Goal: Contribute content: Add original content to the website for others to see

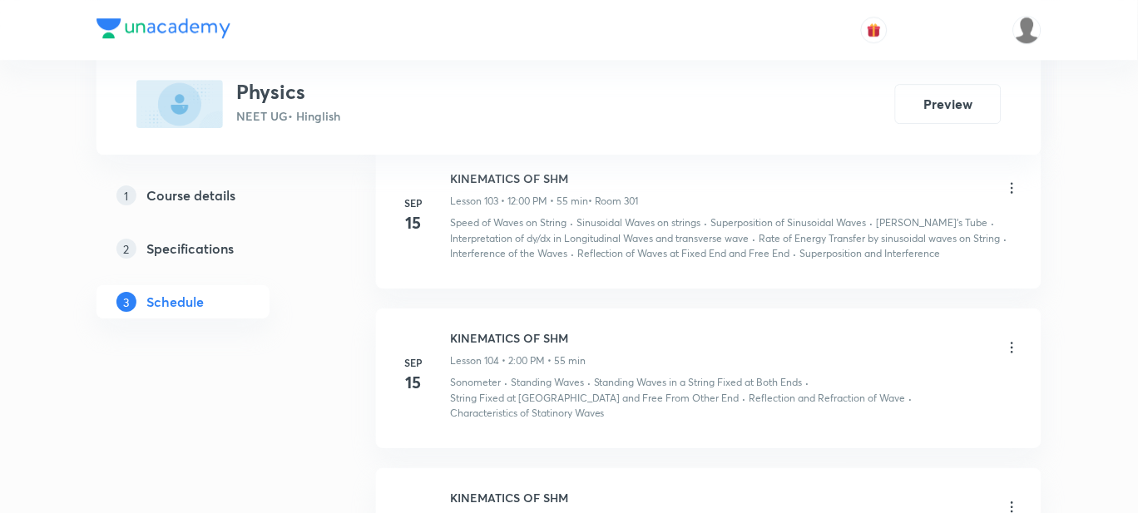
scroll to position [15549, 0]
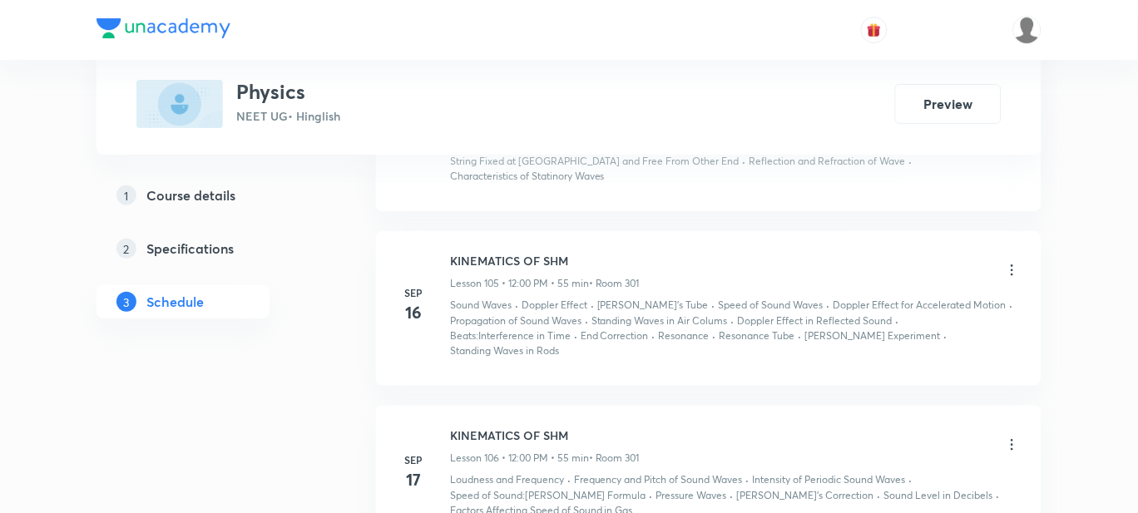
drag, startPoint x: 0, startPoint y: 0, endPoint x: 316, endPoint y: 400, distance: 510.1
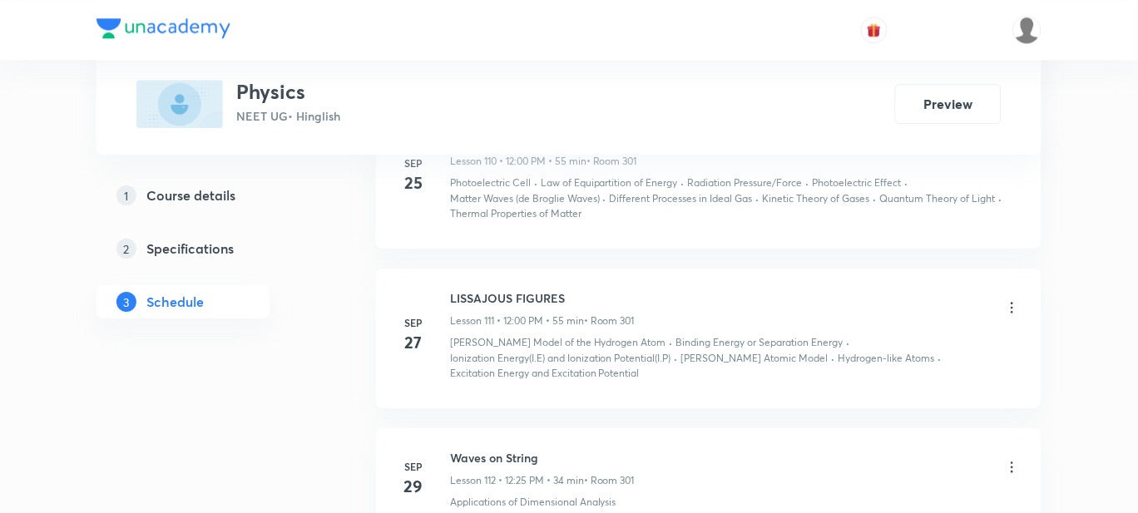
scroll to position [16630, 0]
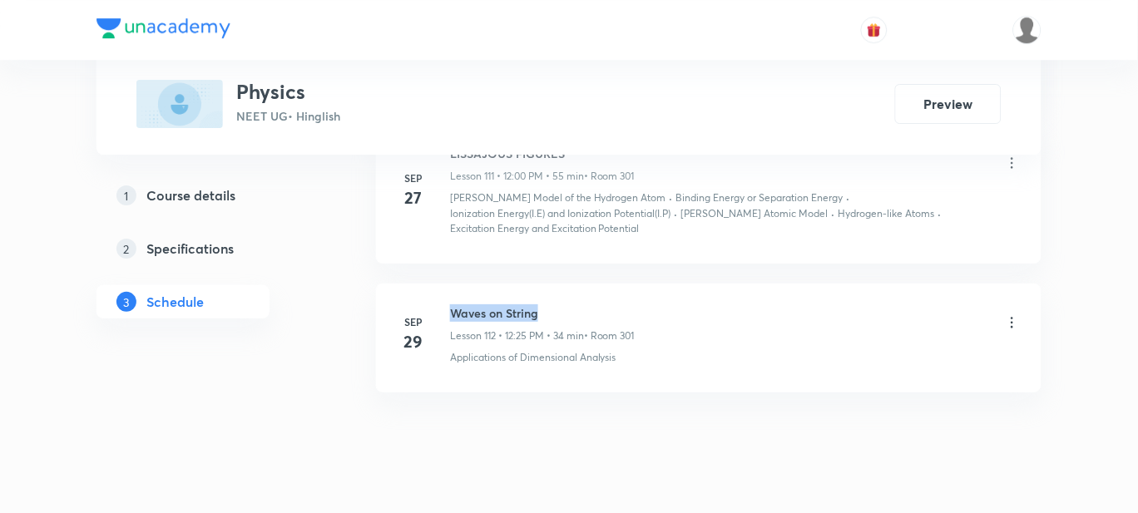
drag, startPoint x: 551, startPoint y: 279, endPoint x: 449, endPoint y: 275, distance: 101.6
click at [450, 305] on h6 "Waves on String" at bounding box center [542, 313] width 185 height 17
copy h6 "Waves on String"
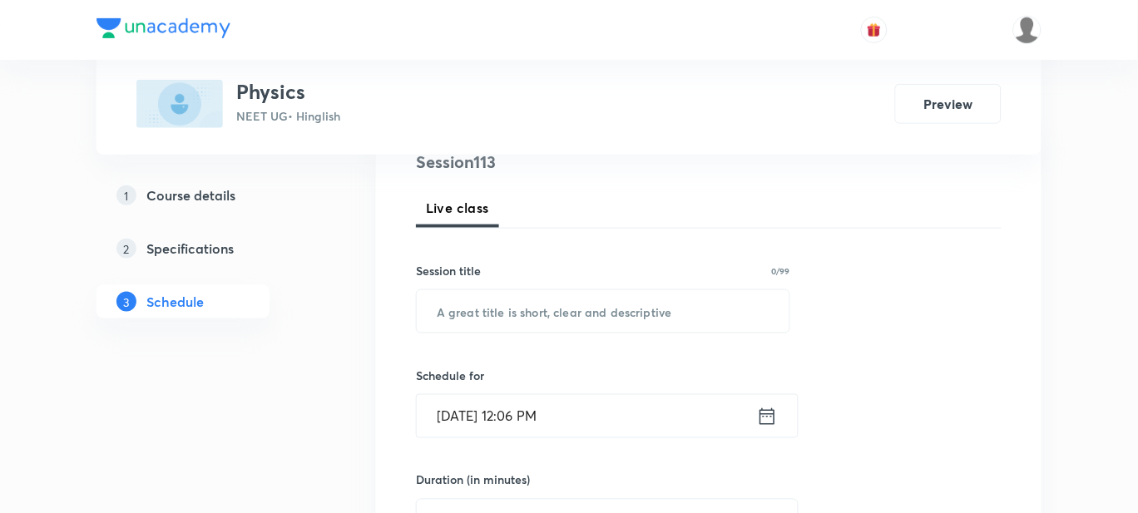
scroll to position [211, 0]
click at [473, 298] on input "text" at bounding box center [603, 310] width 373 height 42
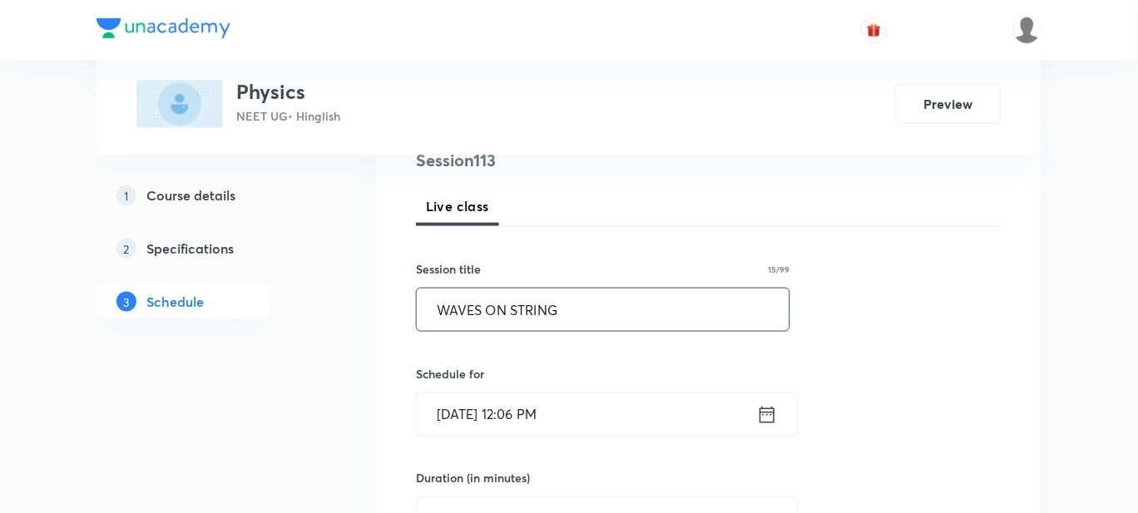
scroll to position [252, 0]
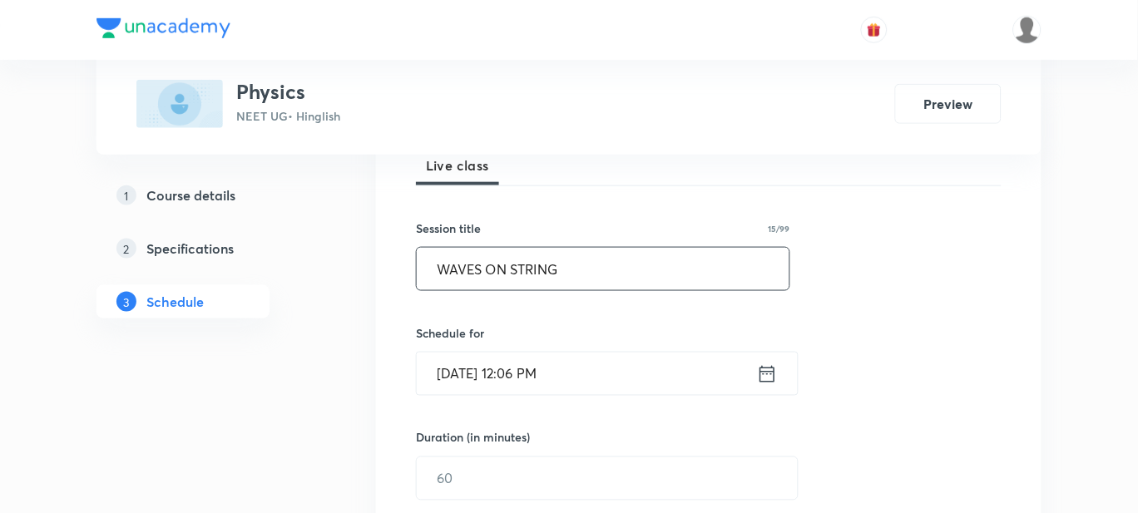
type input "WAVES ON STRING"
click at [552, 368] on input "Sep 30, 2025, 12:06 PM" at bounding box center [587, 374] width 340 height 42
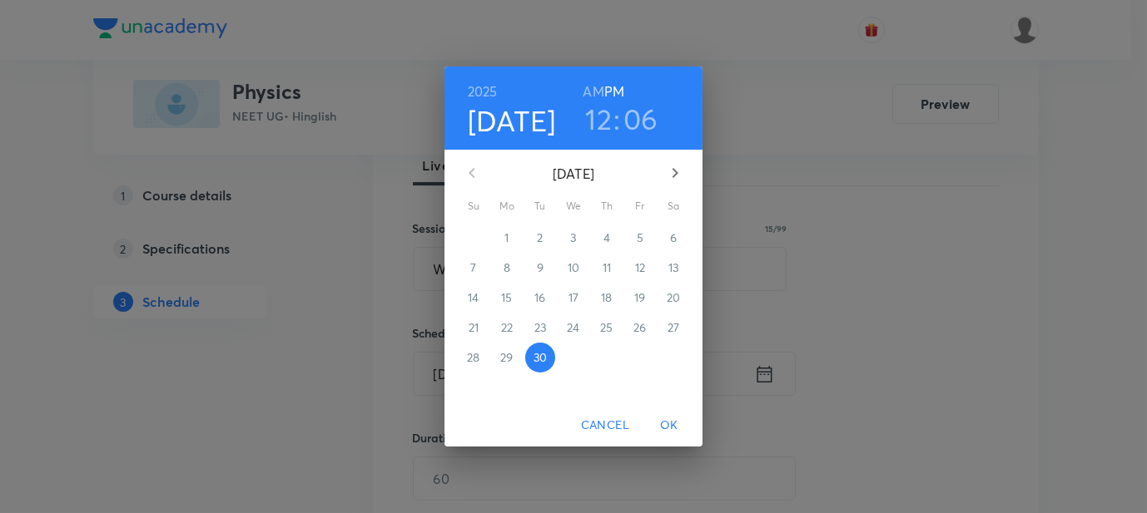
click at [642, 121] on h3 "06" at bounding box center [640, 119] width 35 height 35
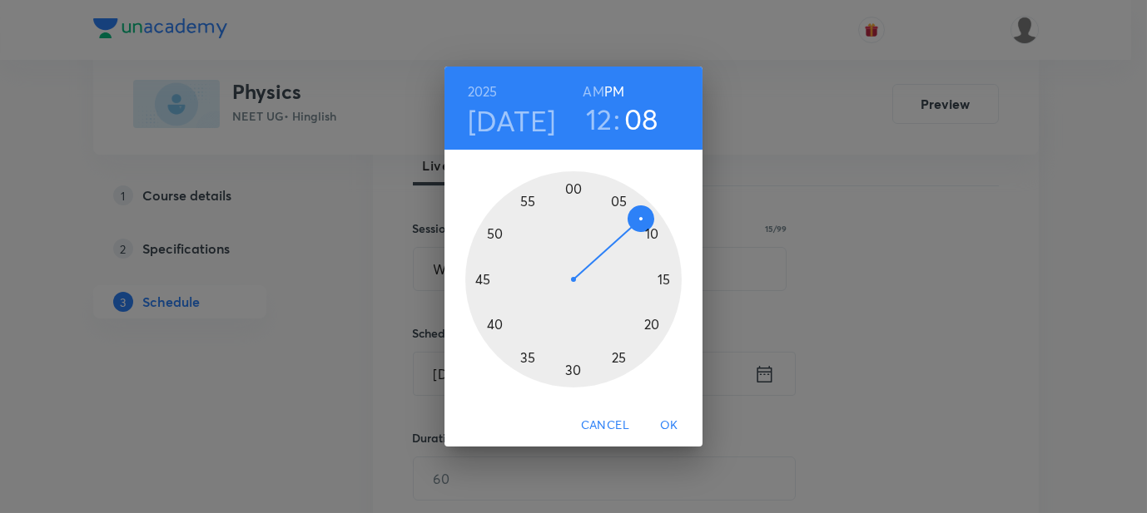
drag, startPoint x: 621, startPoint y: 203, endPoint x: 638, endPoint y: 221, distance: 24.7
click at [638, 221] on div at bounding box center [573, 279] width 216 height 216
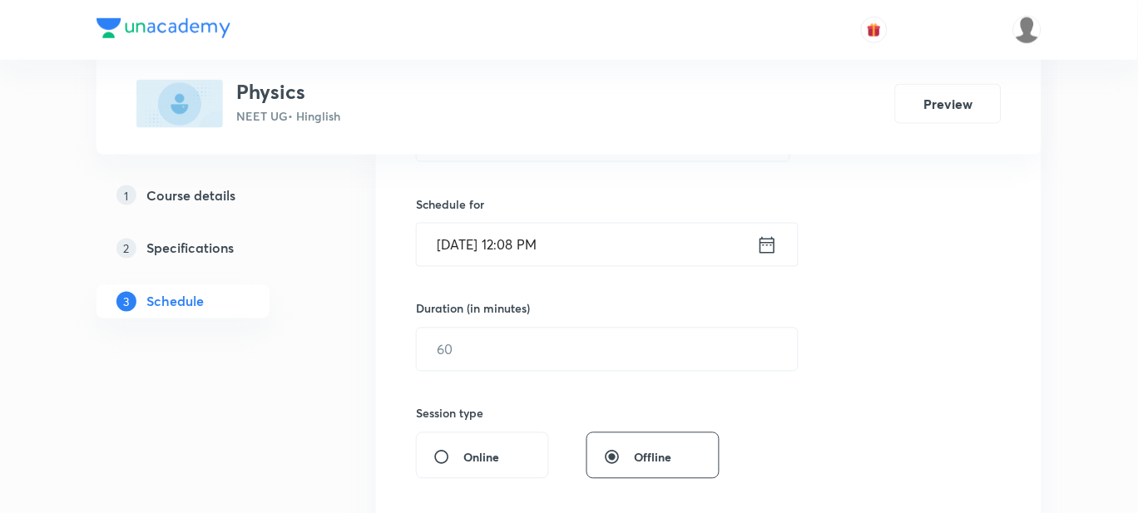
scroll to position [385, 0]
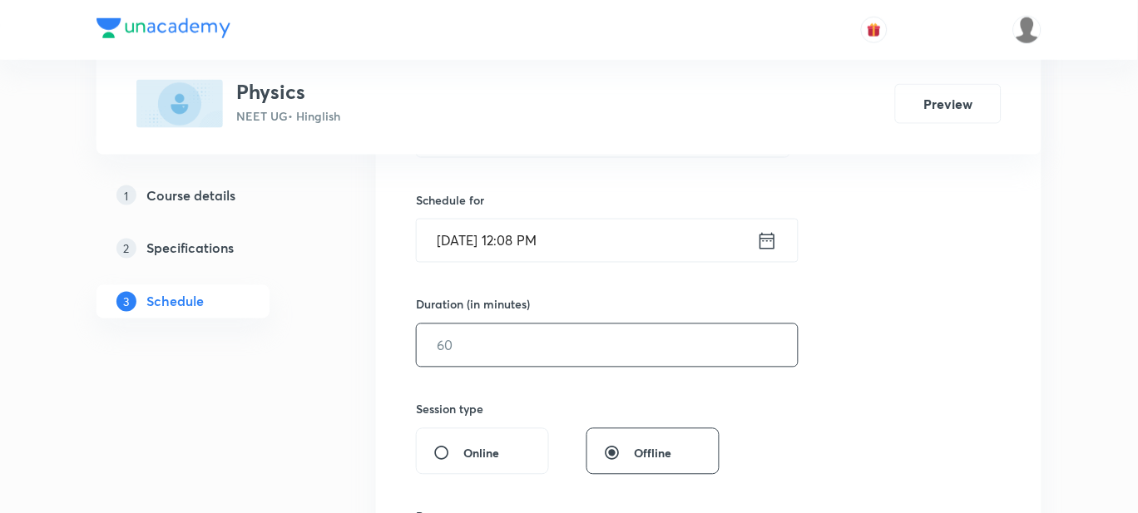
click at [489, 343] on input "text" at bounding box center [607, 346] width 381 height 42
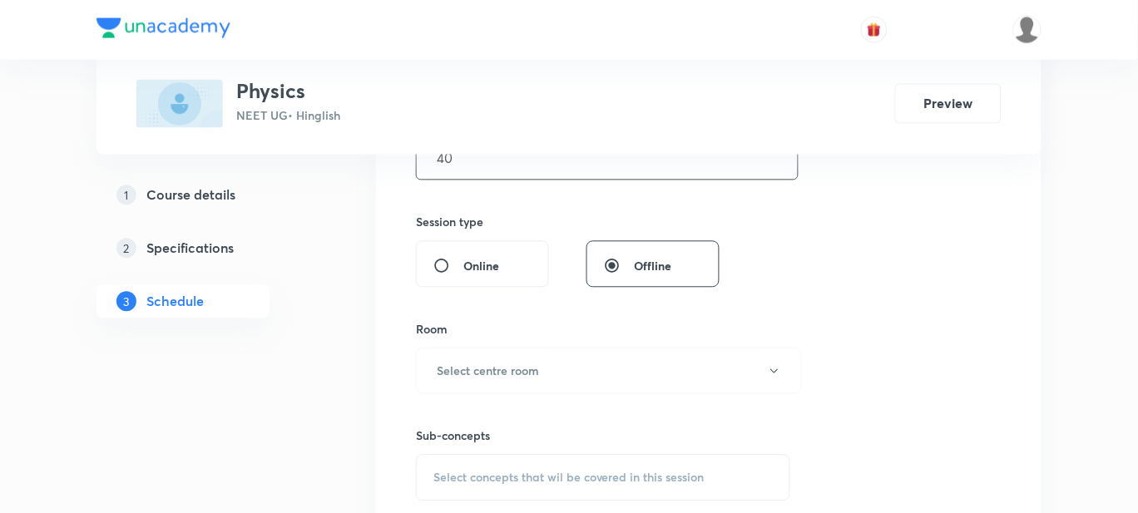
scroll to position [576, 0]
type input "40"
click at [459, 369] on h6 "Select centre room" at bounding box center [488, 367] width 102 height 17
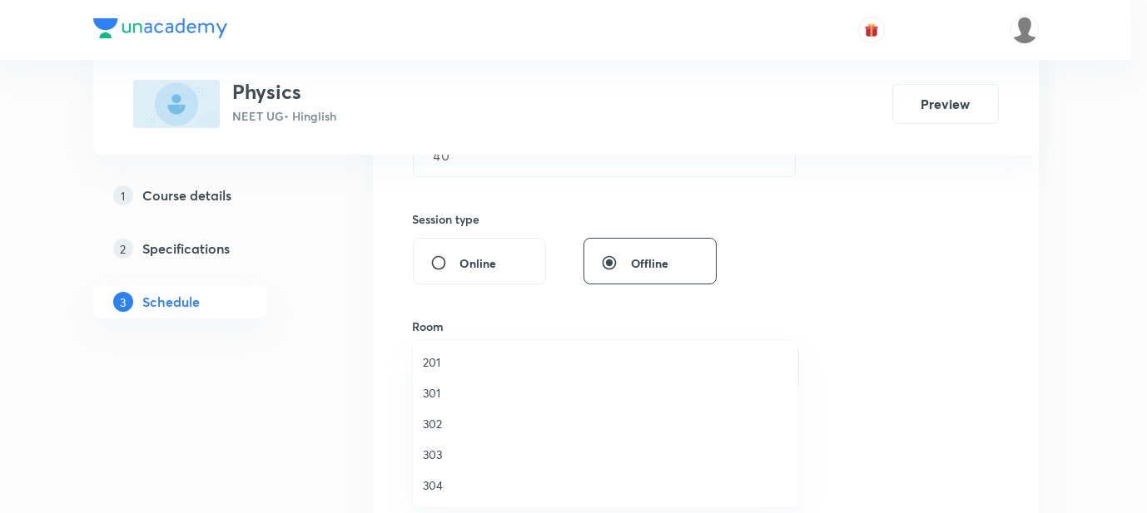
click at [434, 389] on span "301" at bounding box center [605, 392] width 364 height 17
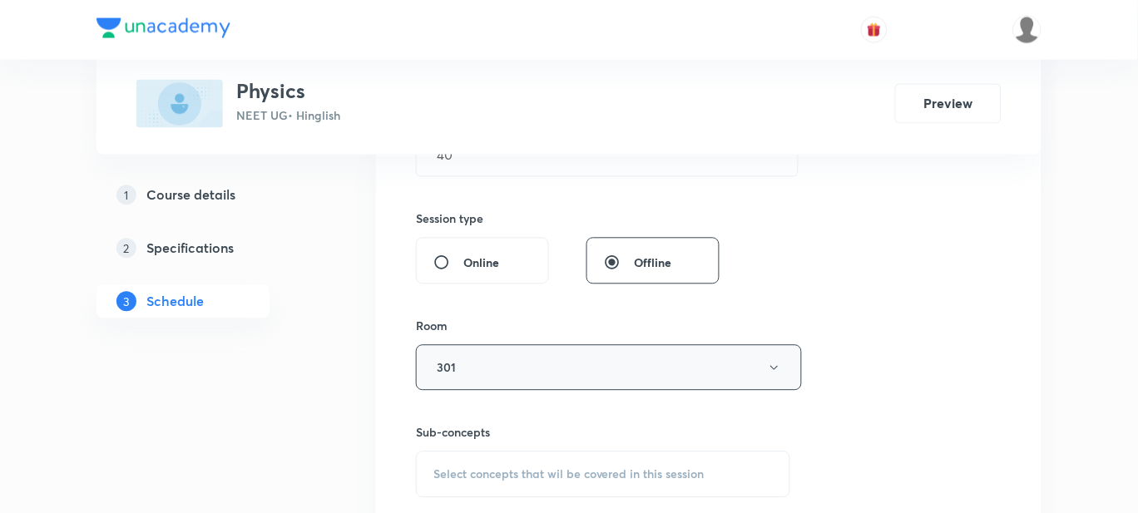
scroll to position [667, 0]
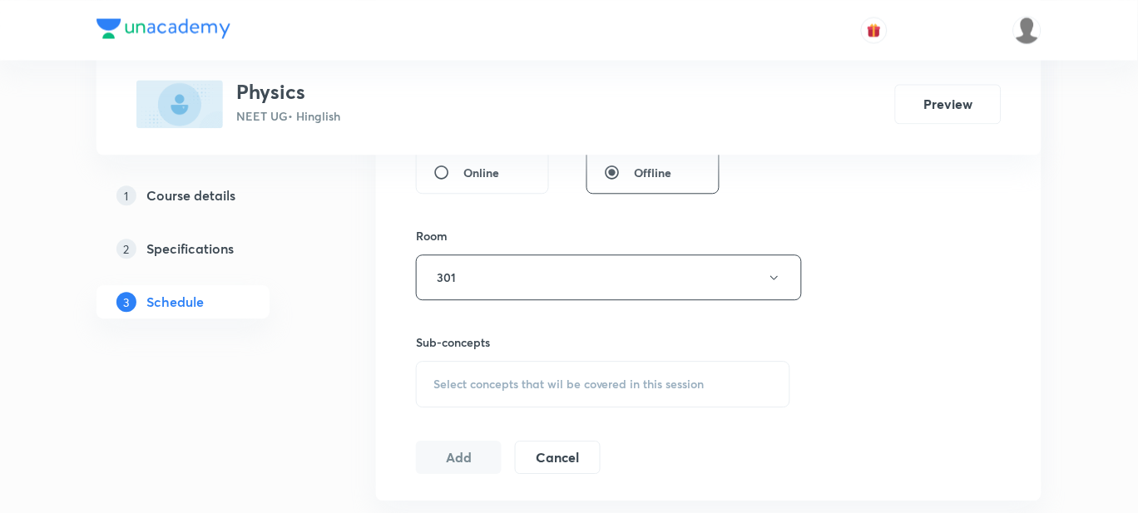
click at [496, 388] on span "Select concepts that wil be covered in this session" at bounding box center [569, 384] width 271 height 13
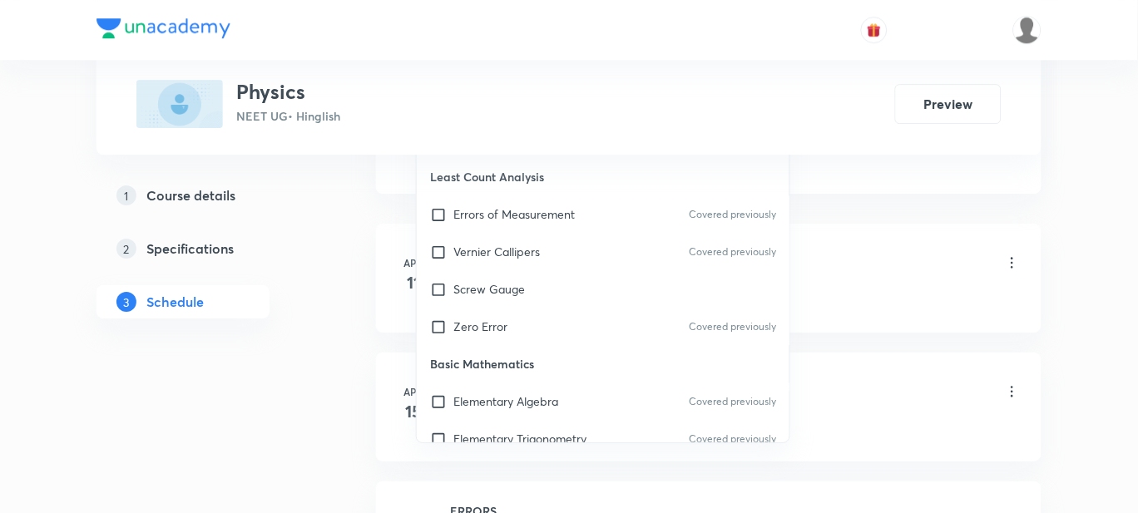
scroll to position [810, 0]
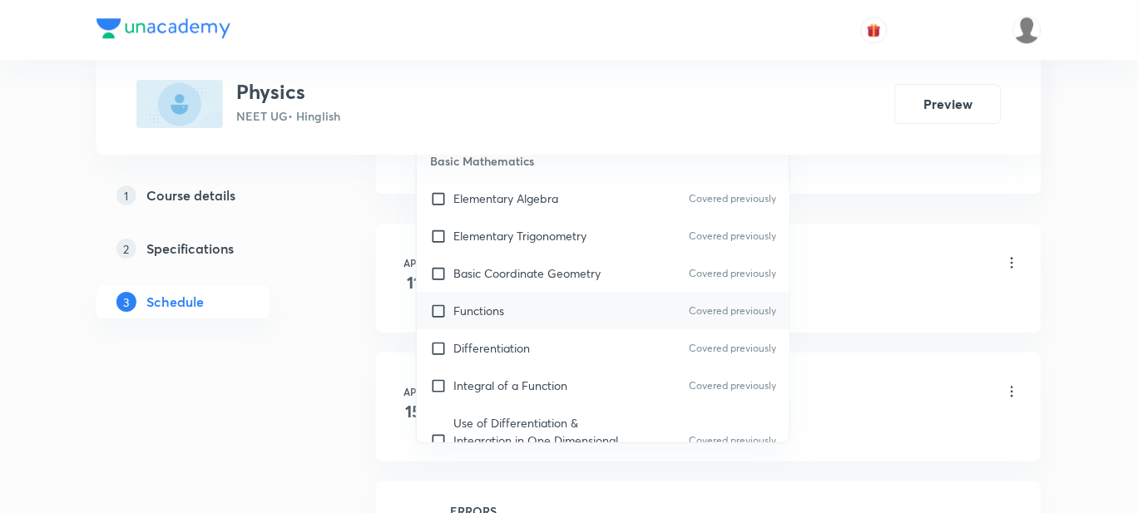
click at [503, 297] on div "Functions Covered previously" at bounding box center [603, 310] width 373 height 37
checkbox input "true"
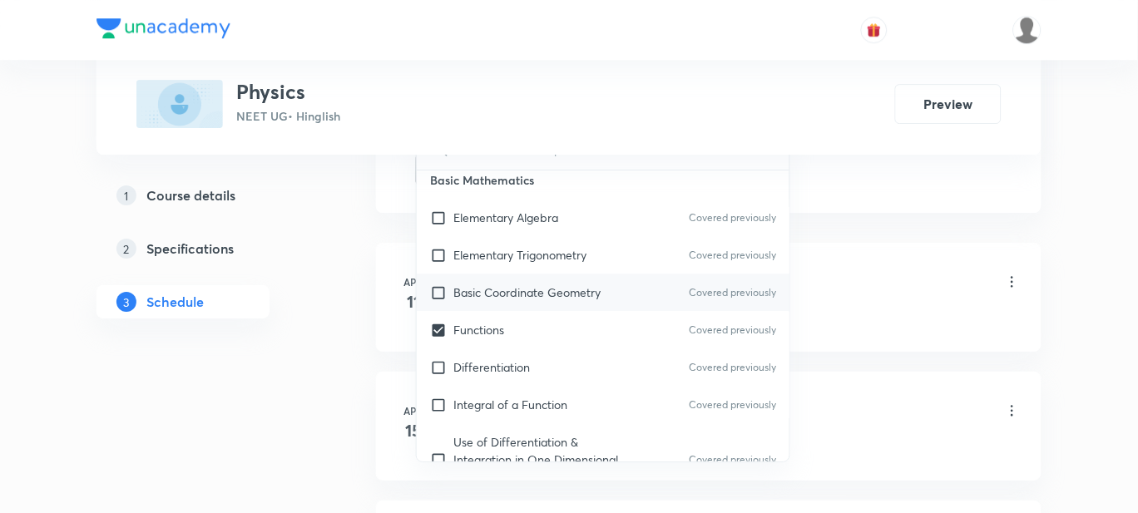
click at [497, 292] on p "Basic Coordinate Geometry" at bounding box center [526, 292] width 147 height 17
checkbox input "true"
click at [444, 255] on input "checkbox" at bounding box center [441, 254] width 23 height 17
checkbox input "true"
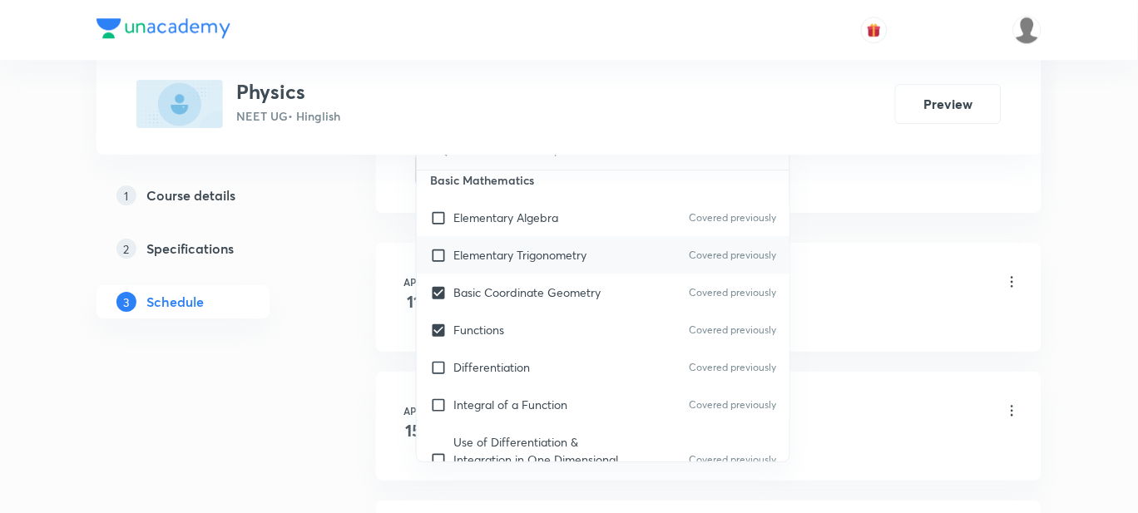
checkbox input "true"
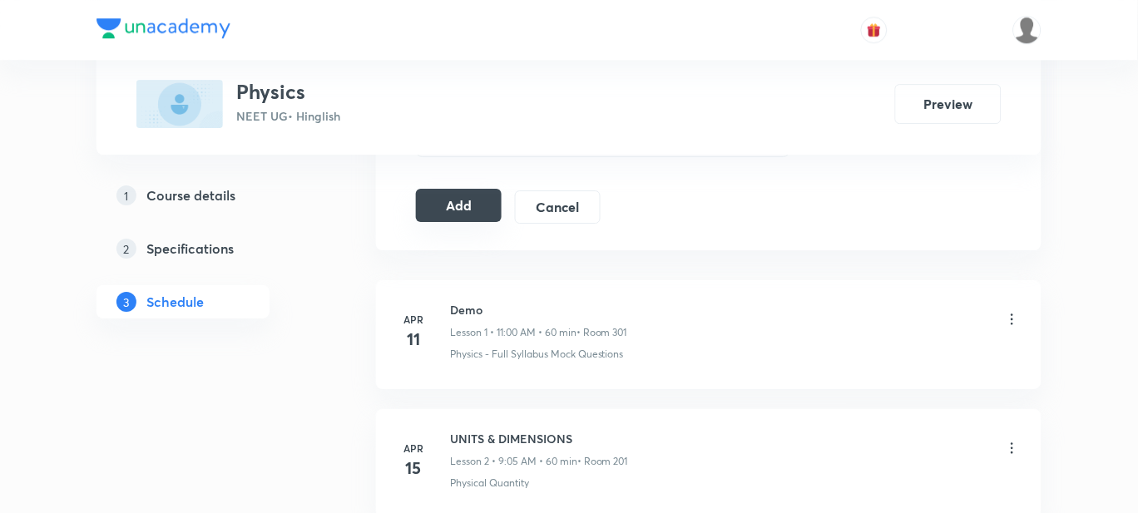
click at [473, 213] on button "Add" at bounding box center [459, 205] width 86 height 33
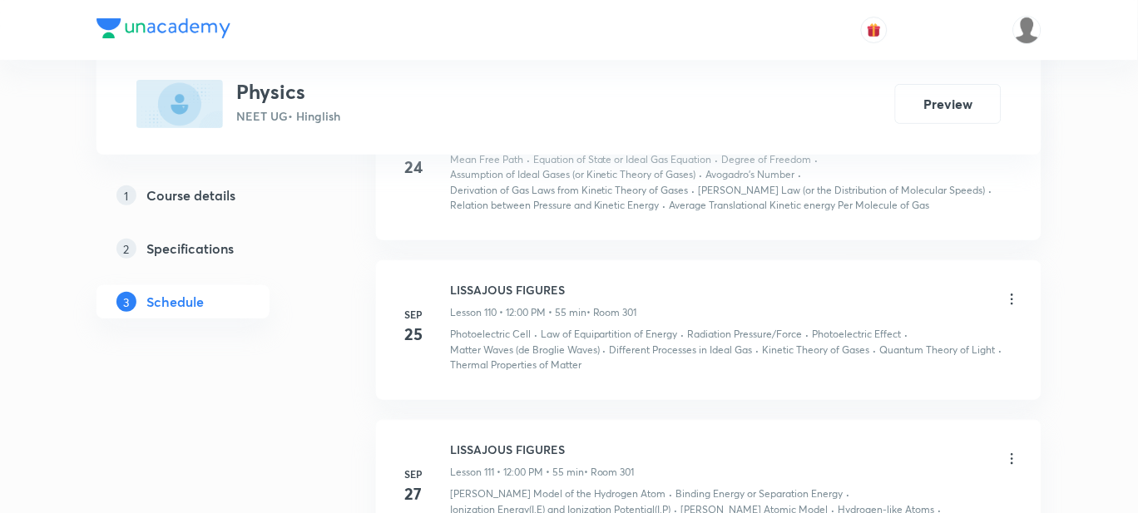
scroll to position [15866, 0]
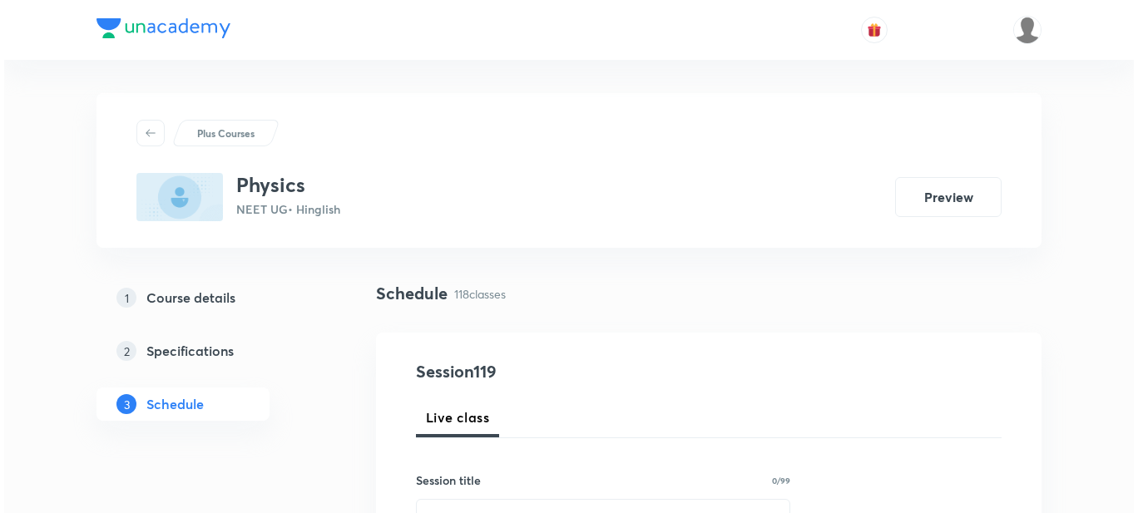
scroll to position [17498, 0]
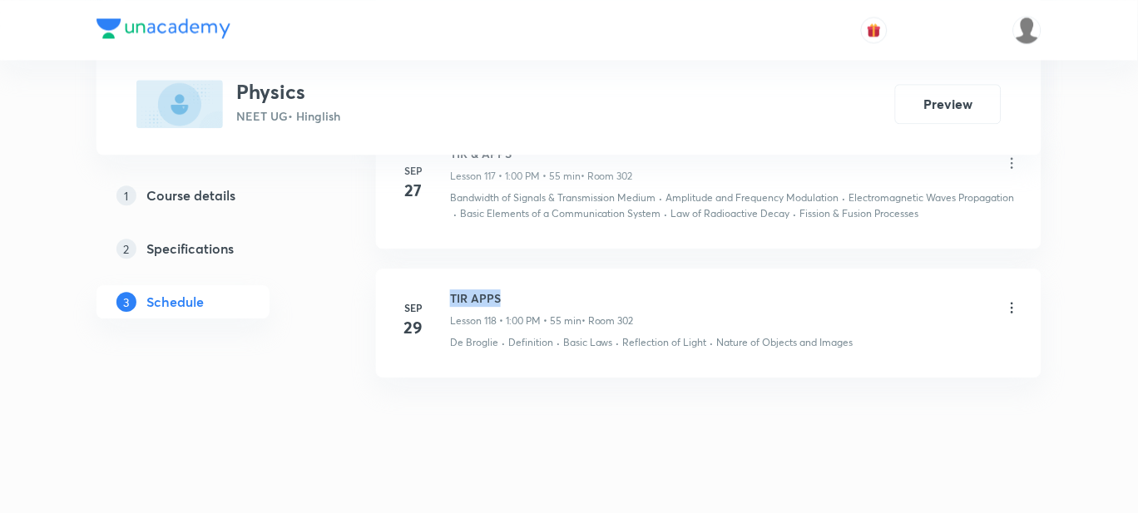
click at [450, 290] on h6 "TIR APPS" at bounding box center [542, 298] width 184 height 17
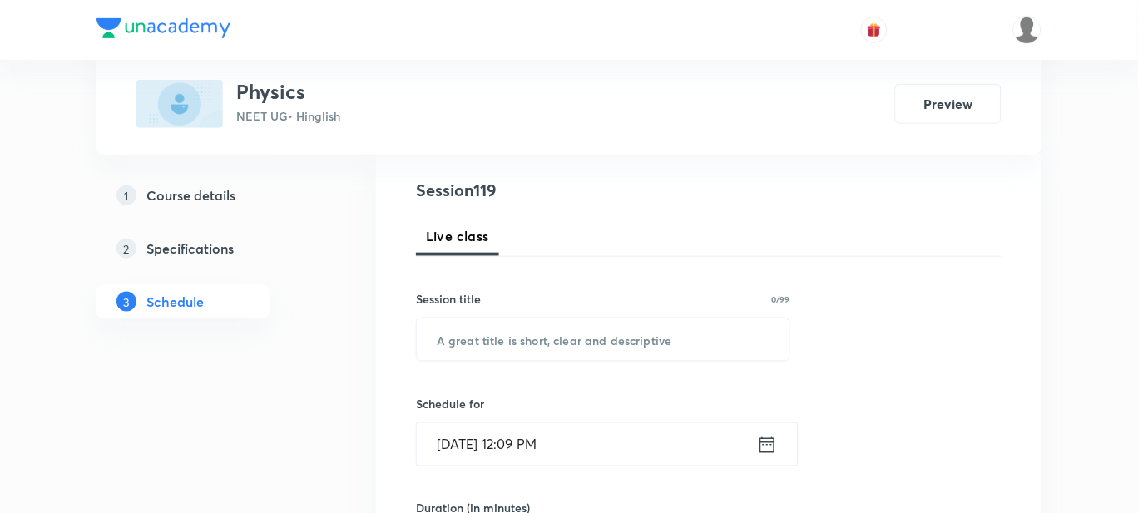
scroll to position [311, 0]
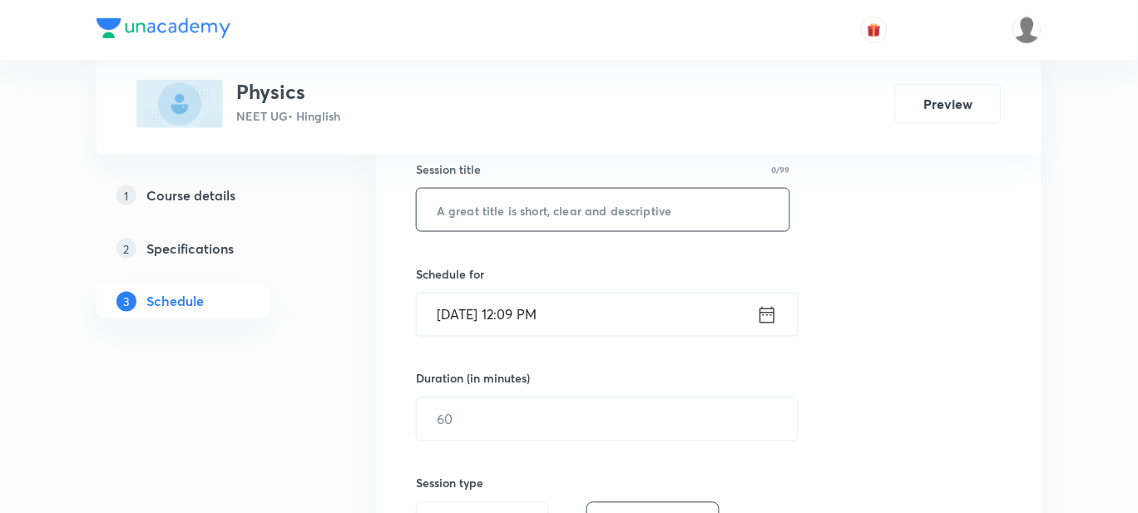
click at [534, 216] on input "text" at bounding box center [603, 210] width 373 height 42
paste input "TIR APPS"
type input "TIR APPS"
click at [659, 318] on input "Sep 30, 2025, 12:09 PM" at bounding box center [587, 315] width 340 height 42
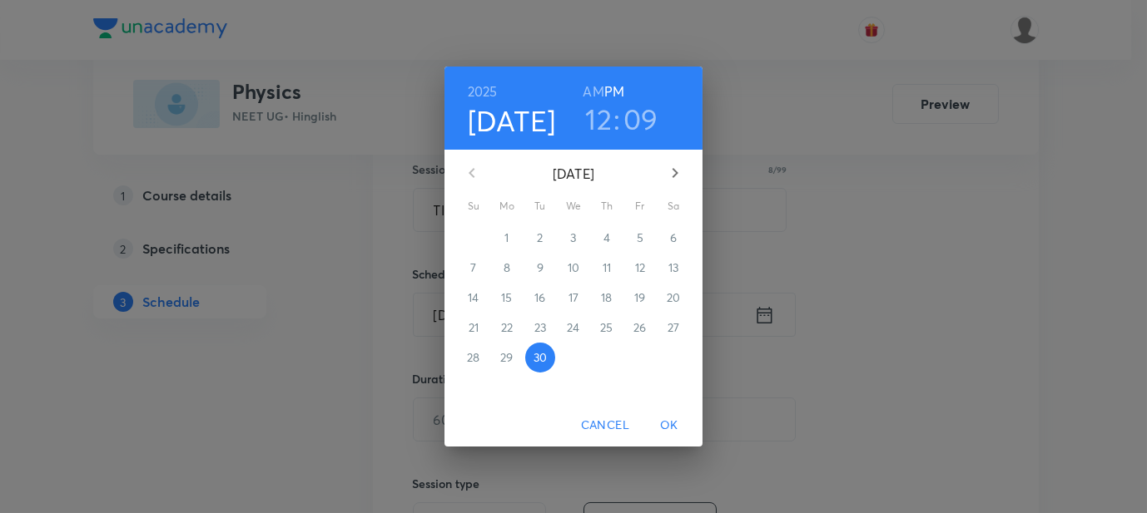
click at [592, 97] on h6 "AM" at bounding box center [592, 91] width 21 height 23
click at [617, 98] on h6 "PM" at bounding box center [614, 91] width 20 height 23
click at [607, 115] on h3 "12" at bounding box center [598, 119] width 27 height 35
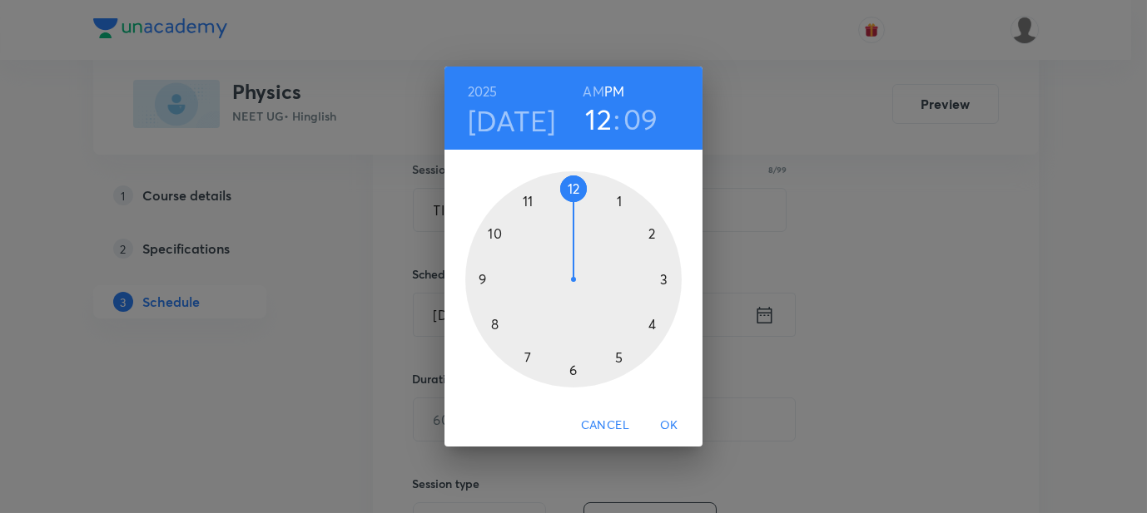
click at [616, 197] on div at bounding box center [573, 279] width 216 height 216
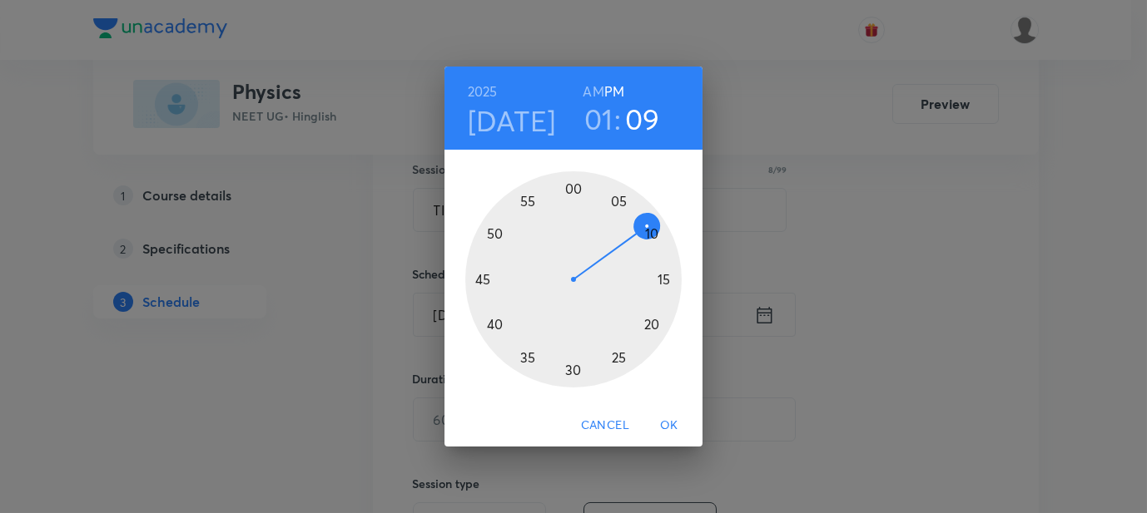
click at [568, 190] on div at bounding box center [573, 279] width 216 height 216
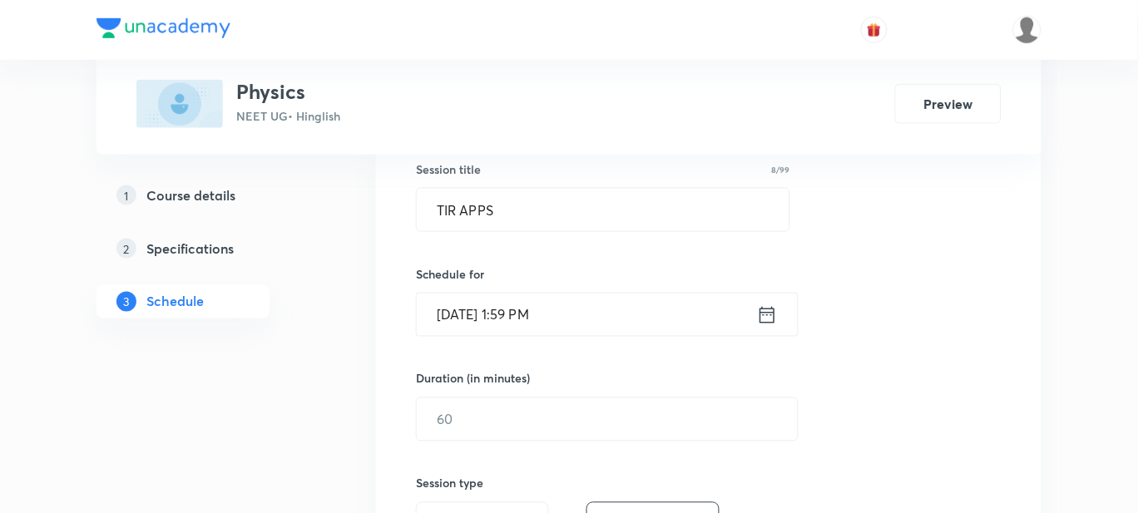
click at [555, 318] on input "Sep 30, 2025, 1:59 PM" at bounding box center [587, 315] width 340 height 42
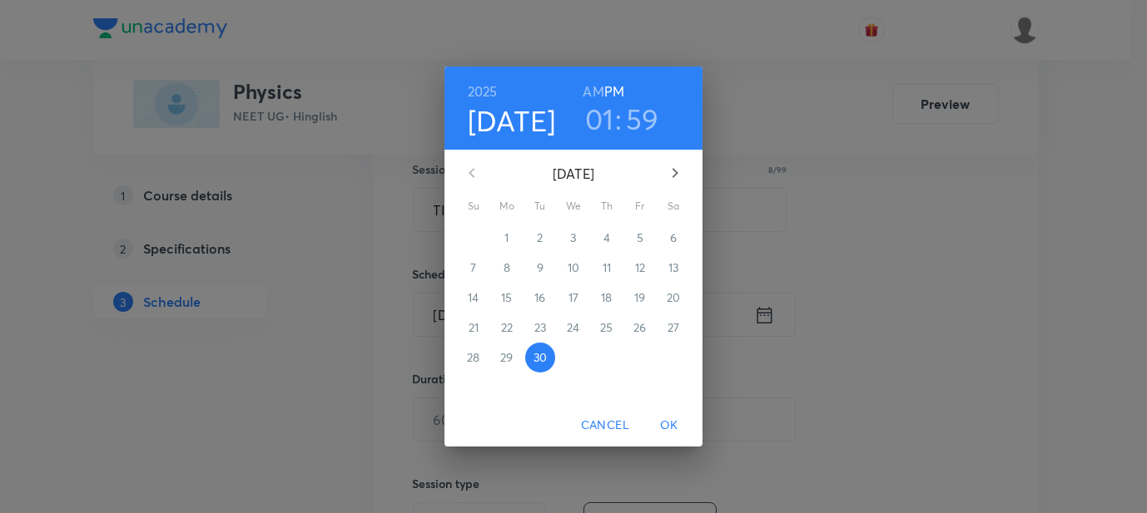
click at [635, 111] on h3 "59" at bounding box center [642, 119] width 33 height 35
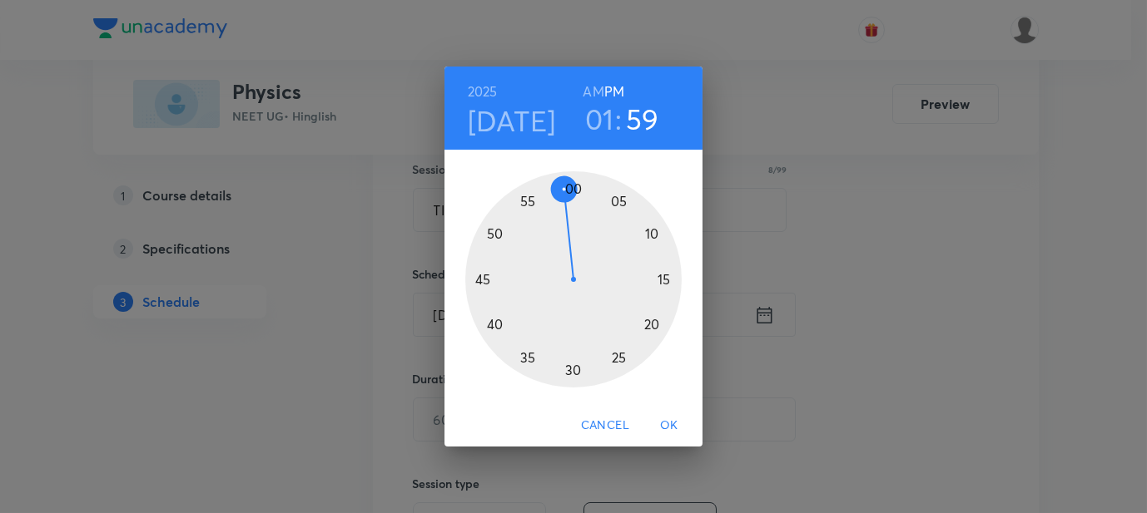
click at [574, 186] on div at bounding box center [573, 279] width 216 height 216
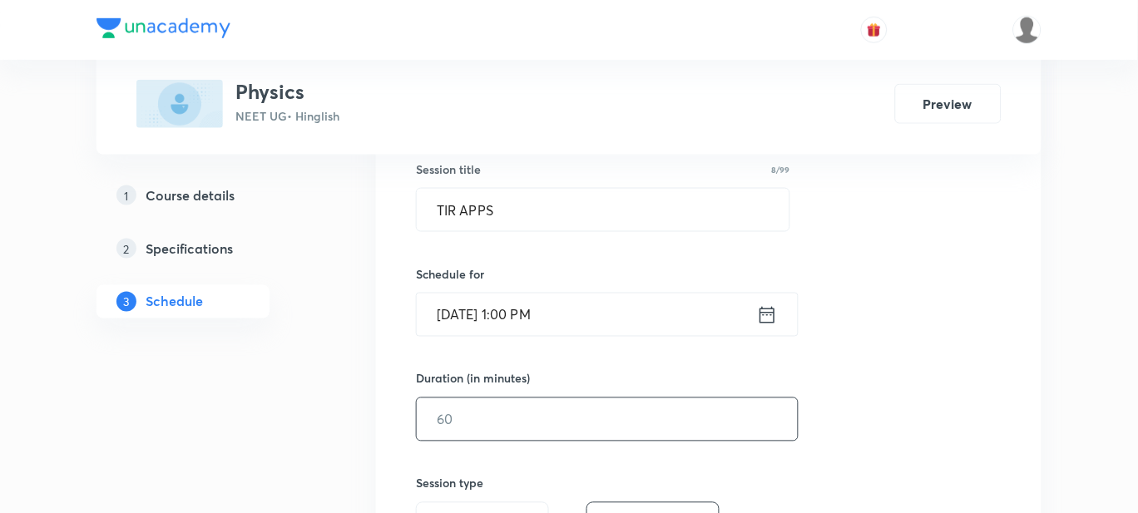
click at [468, 399] on input "text" at bounding box center [607, 420] width 381 height 42
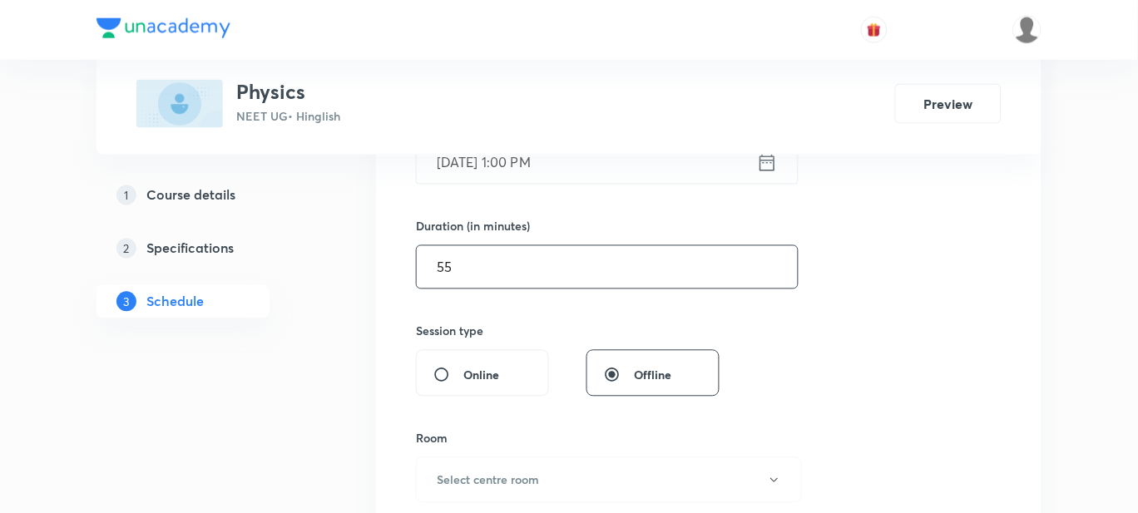
scroll to position [623, 0]
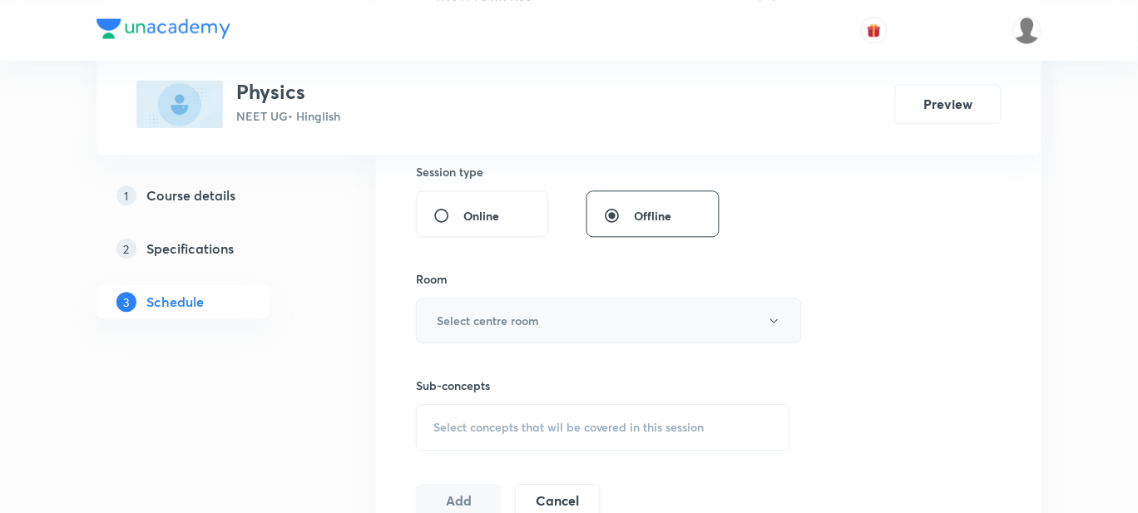
type input "55"
click at [487, 316] on h6 "Select centre room" at bounding box center [488, 320] width 102 height 17
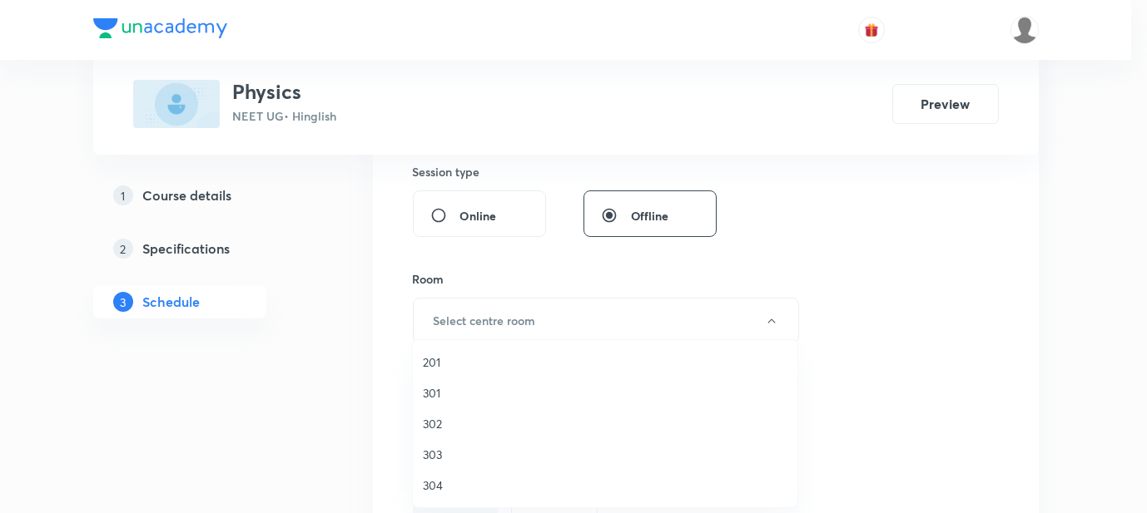
click at [444, 418] on span "302" at bounding box center [605, 423] width 364 height 17
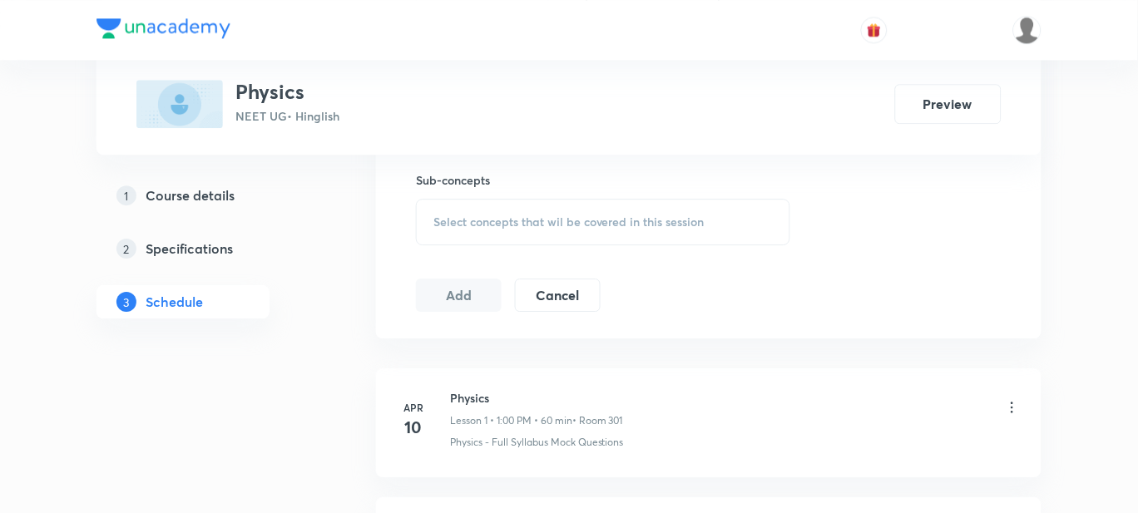
scroll to position [831, 0]
click at [505, 221] on span "Select concepts that wil be covered in this session" at bounding box center [569, 219] width 271 height 13
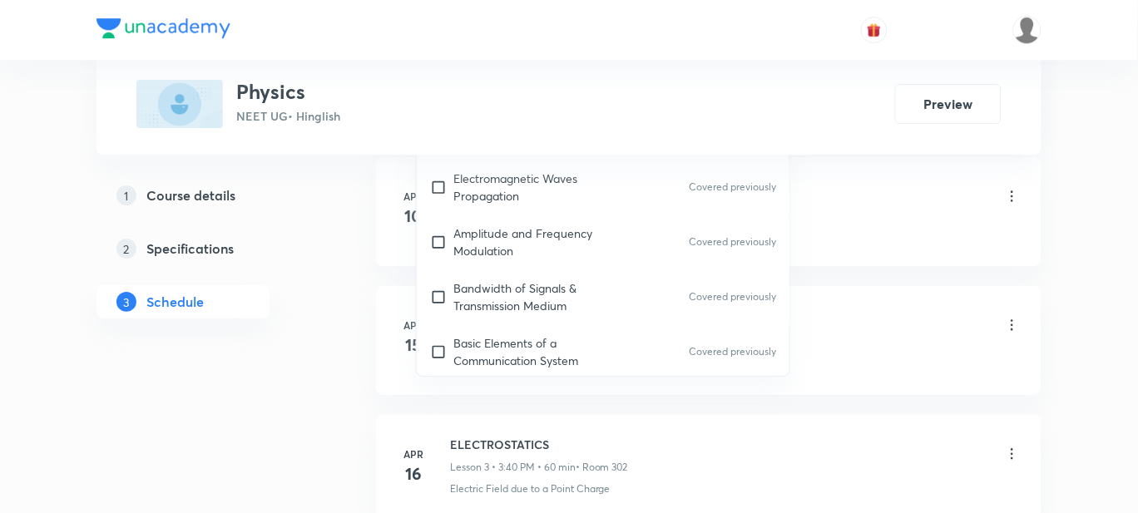
scroll to position [27355, 0]
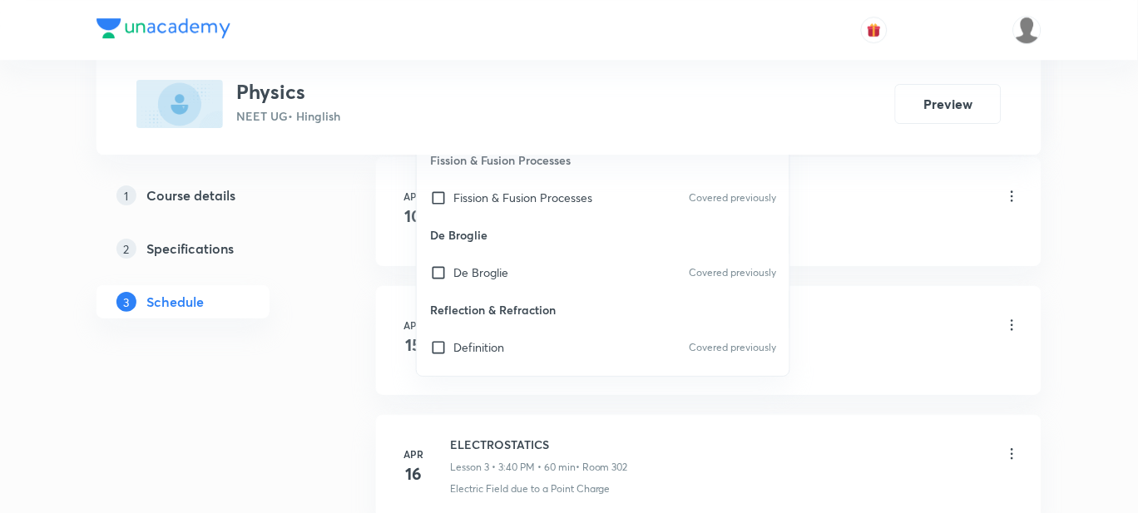
click at [615, 488] on p "Reflection From a Plane Surface : Plane Mirror" at bounding box center [575, 496] width 245 height 17
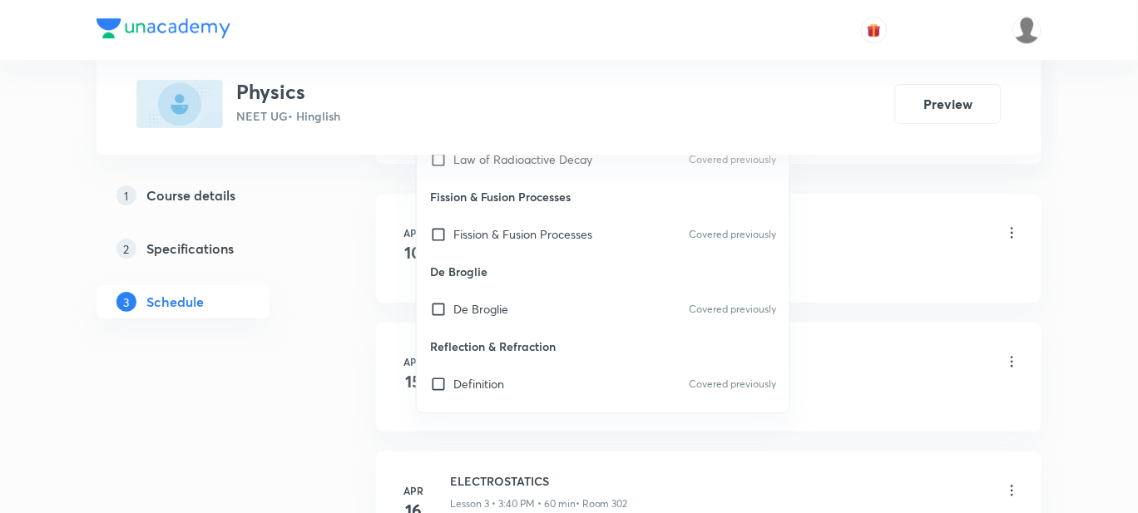
scroll to position [27459, 0]
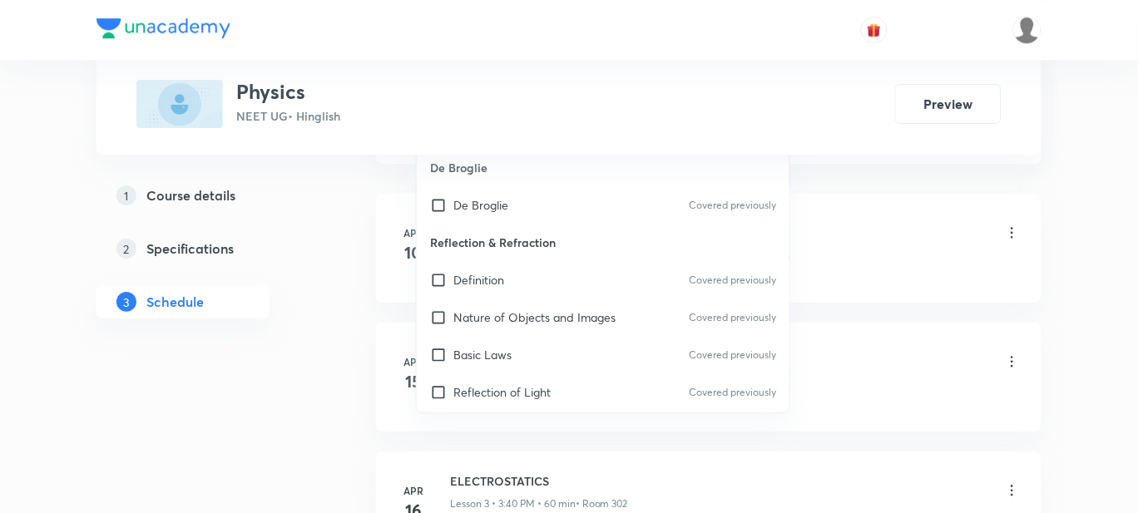
click at [557, 458] on p "Image Formation From Plain Mirror" at bounding box center [546, 466] width 186 height 17
checkbox input "true"
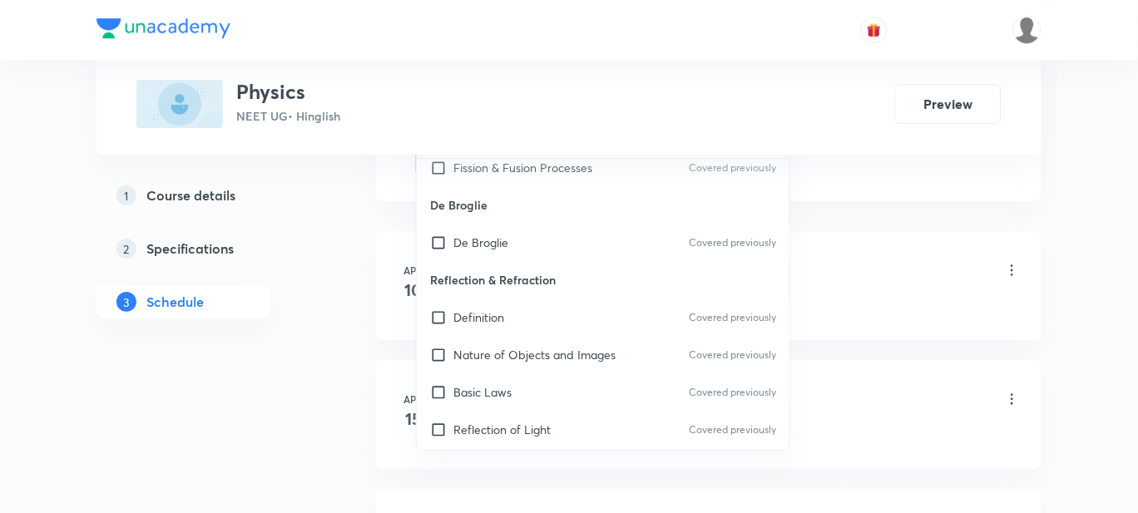
checkbox input "true"
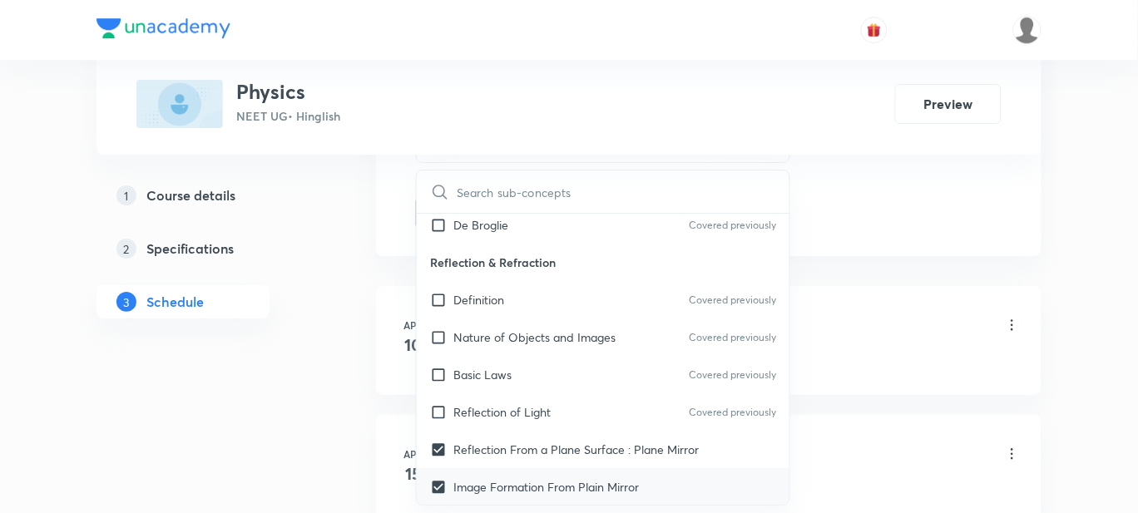
scroll to position [27563, 0]
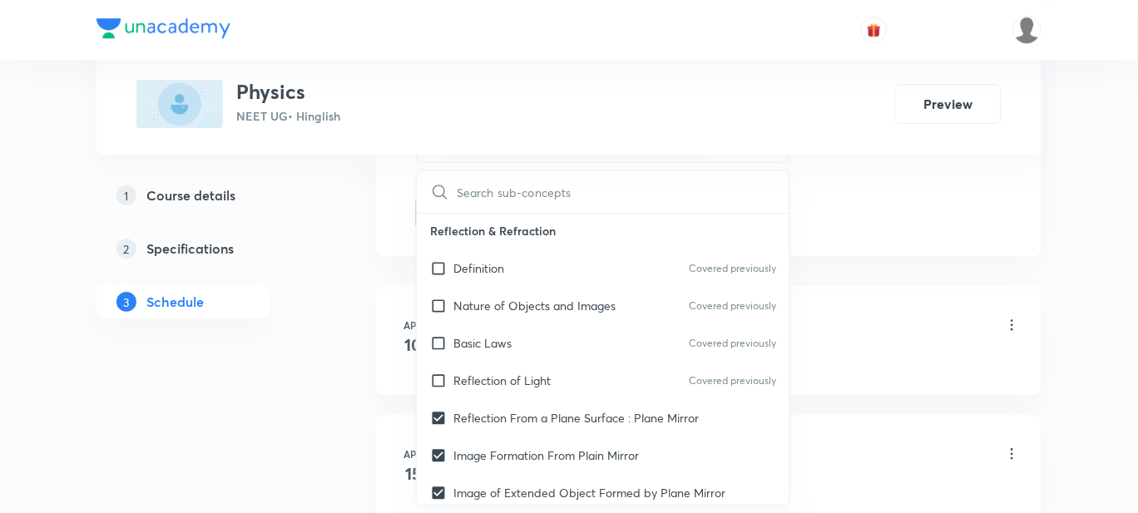
checkbox input "true"
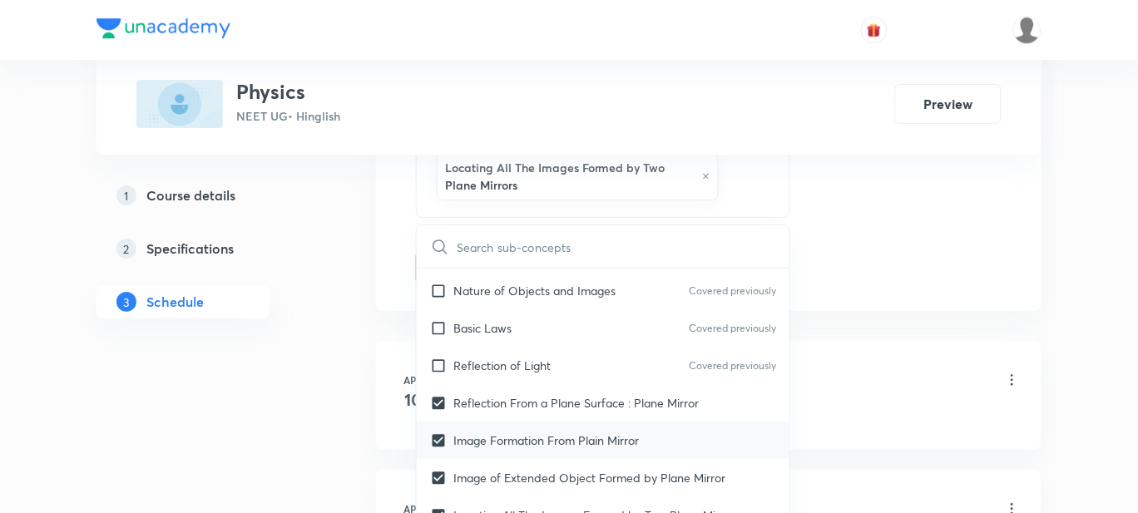
scroll to position [27667, 0]
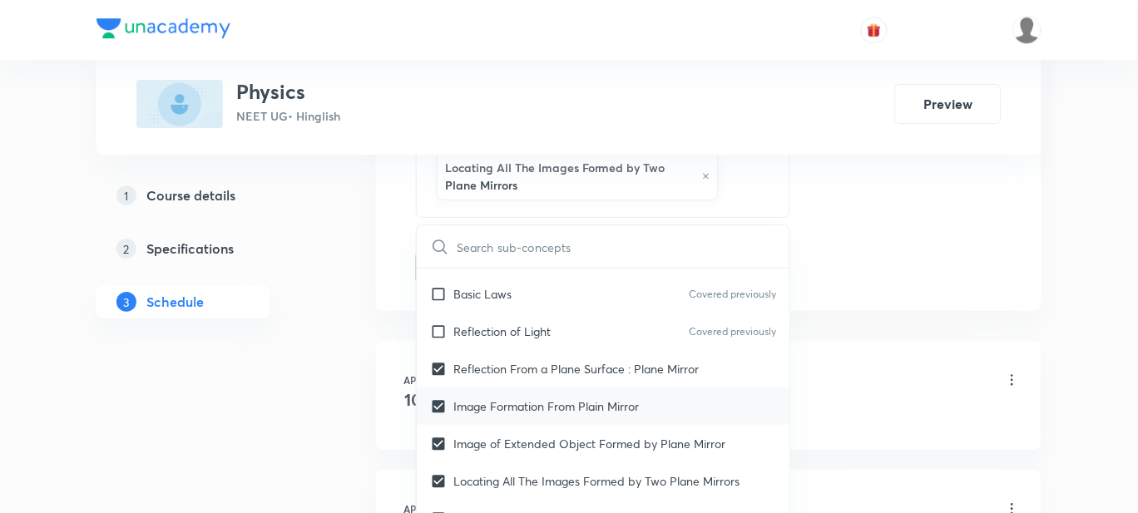
click at [565, 510] on p "Reflection From a Curved Surface" at bounding box center [543, 518] width 181 height 17
checkbox input "true"
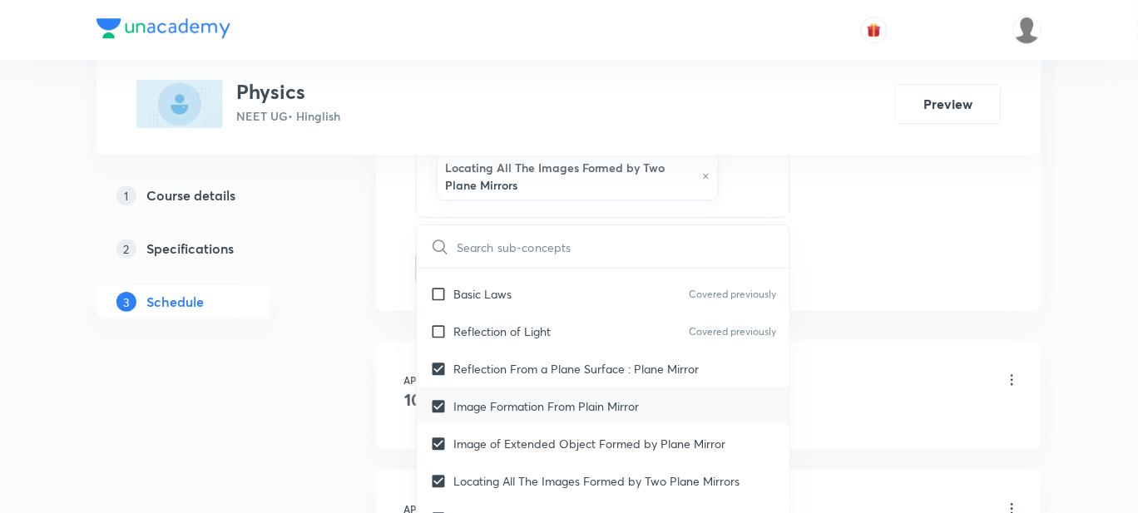
checkbox input "true"
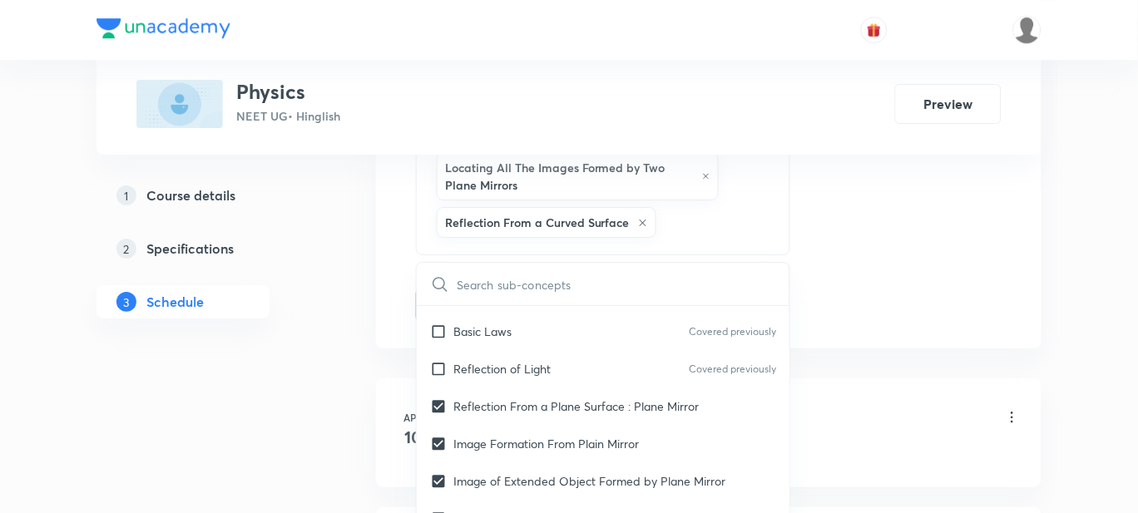
checkbox input "true"
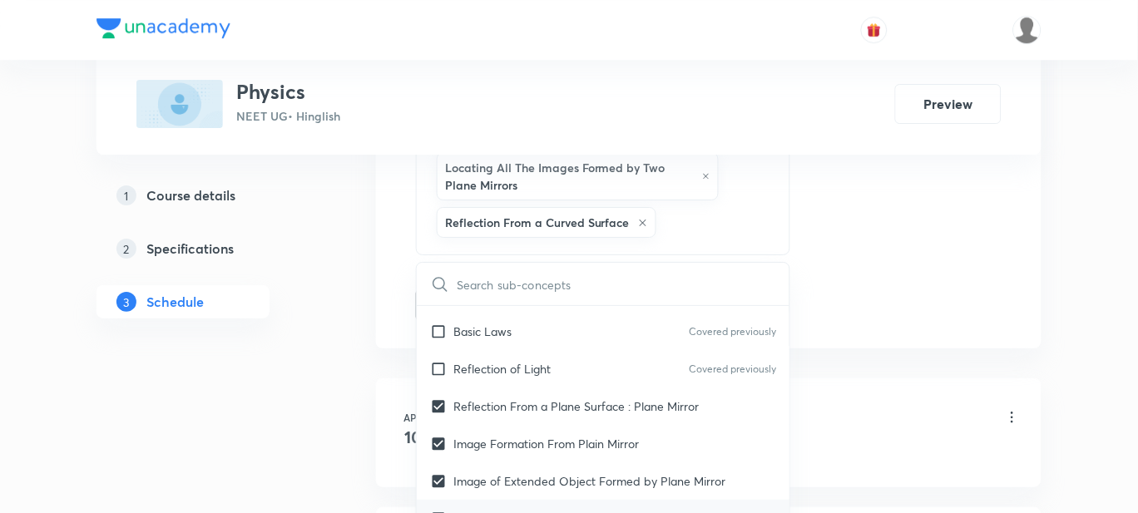
checkbox input "true"
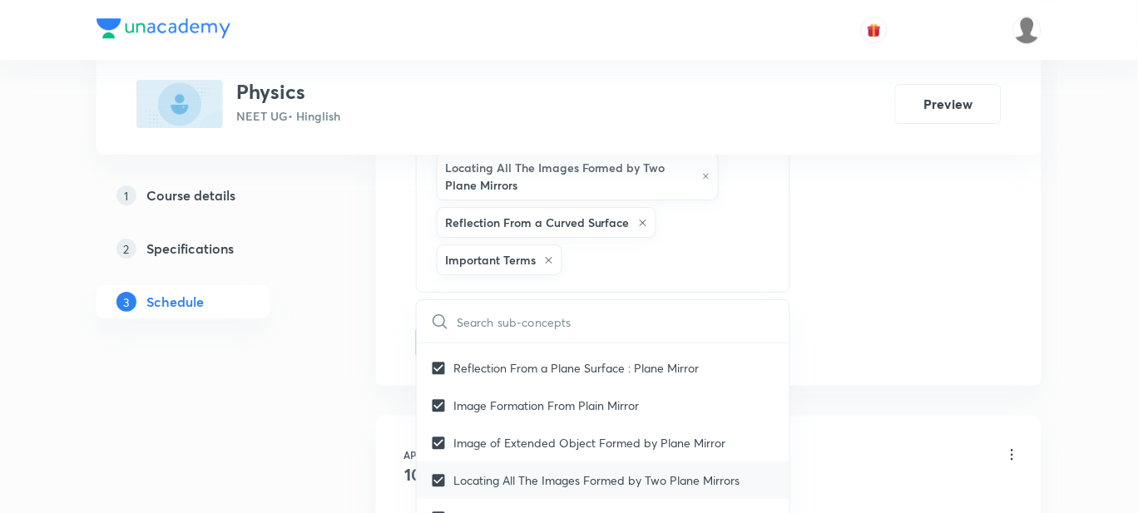
scroll to position [27771, 0]
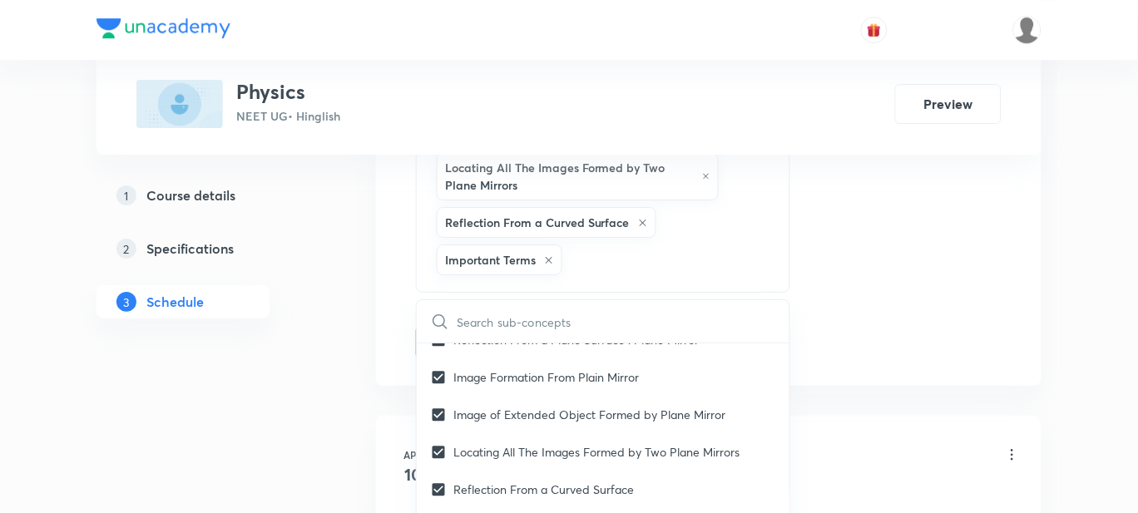
checkbox input "true"
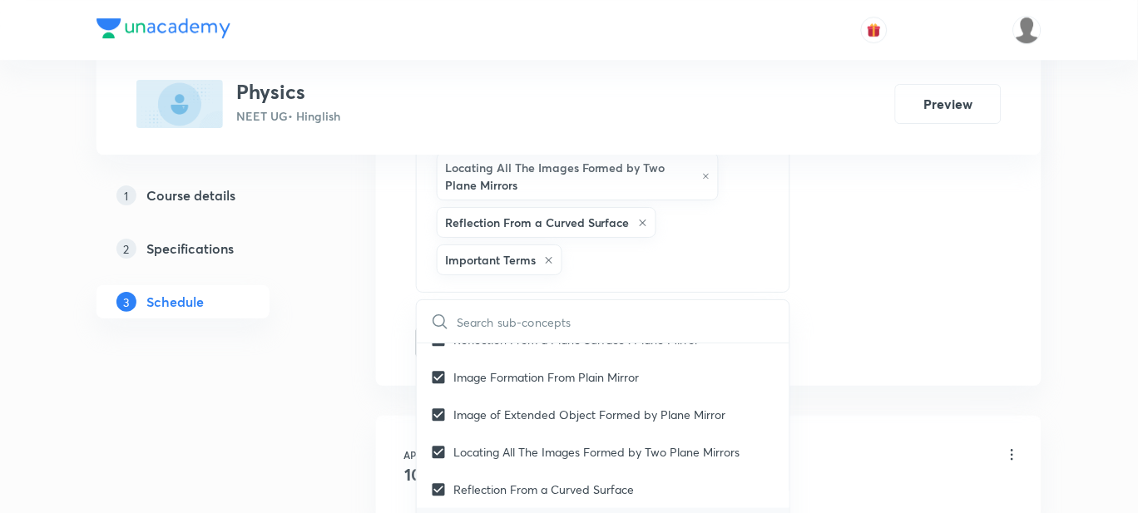
checkbox input "true"
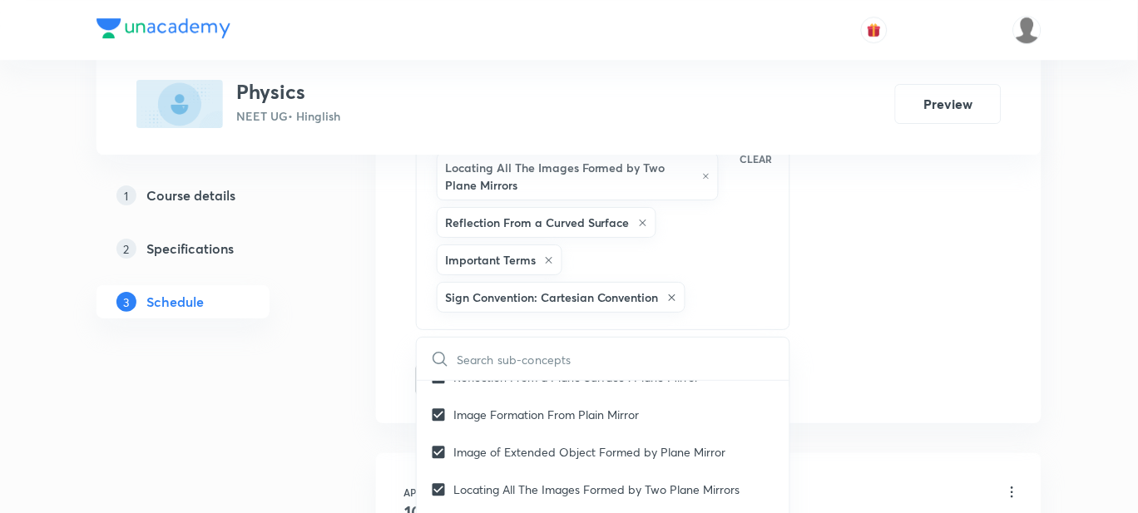
checkbox input "true"
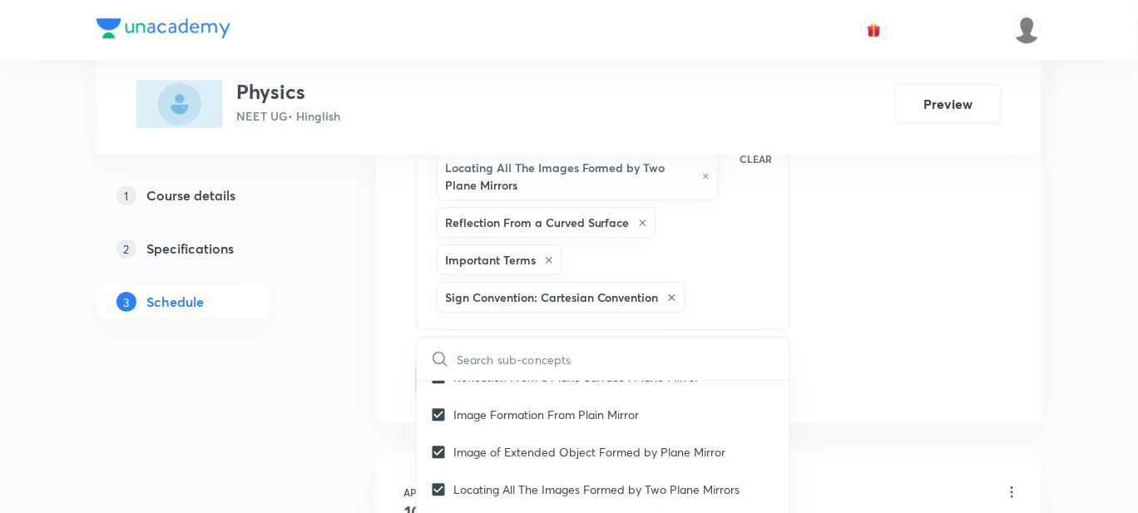
checkbox input "true"
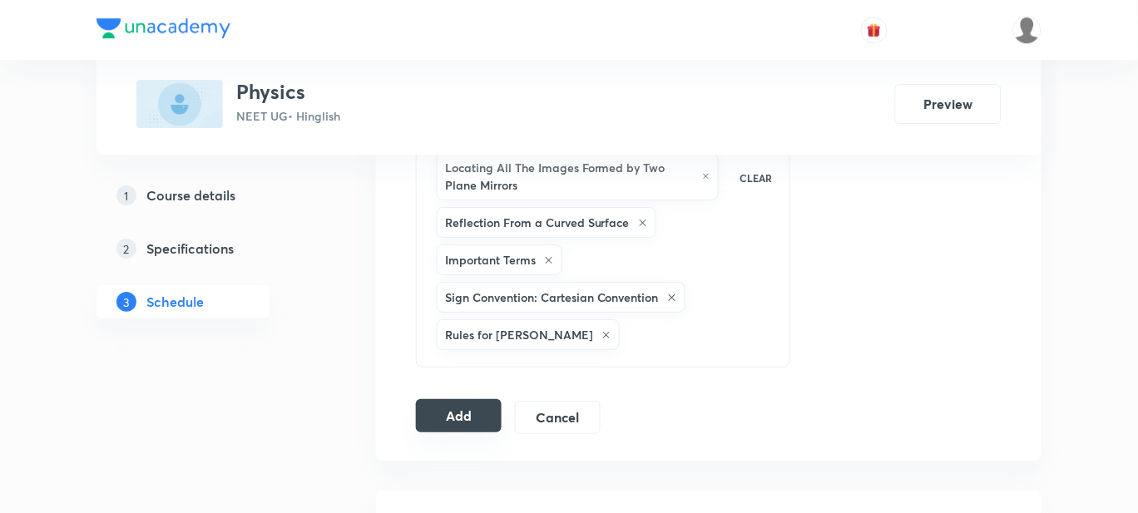
click at [440, 429] on button "Add" at bounding box center [459, 415] width 86 height 33
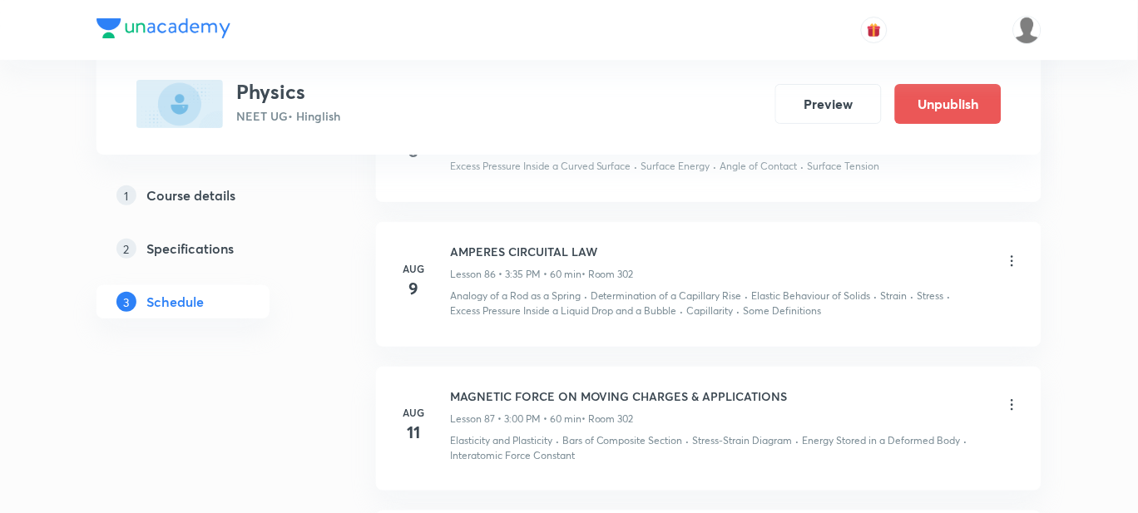
scroll to position [16908, 0]
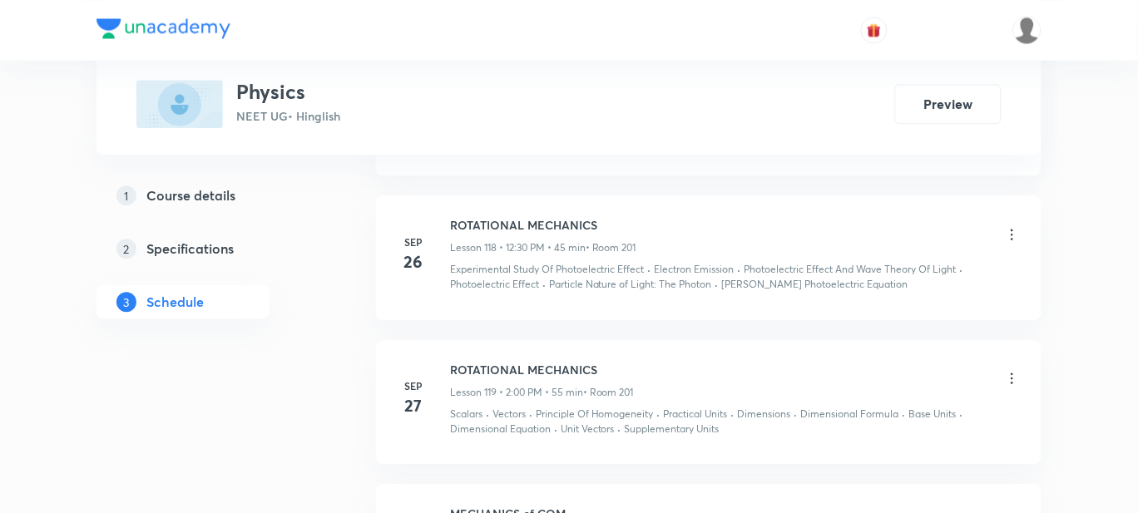
scroll to position [17616, 0]
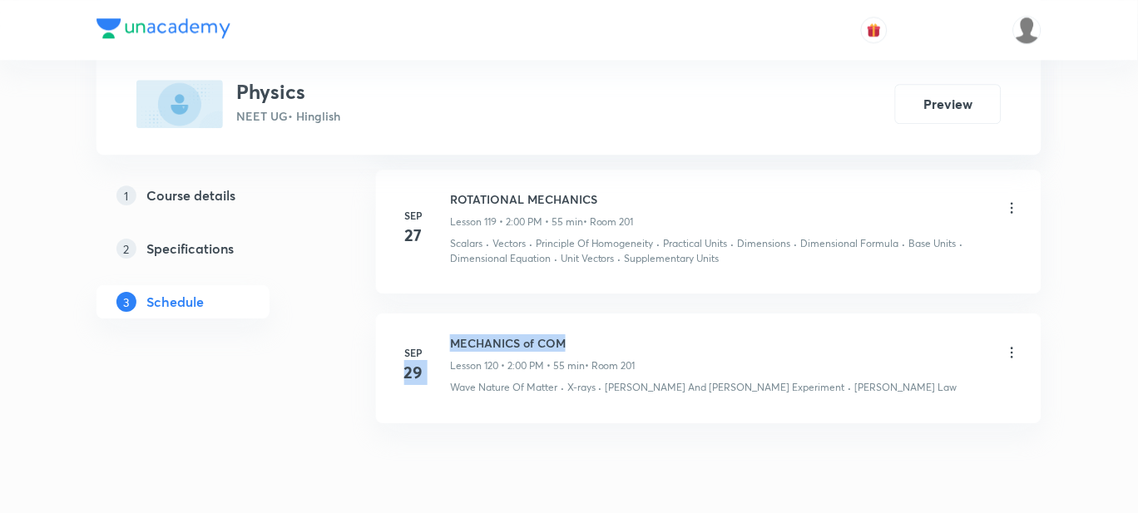
drag, startPoint x: 569, startPoint y: 276, endPoint x: 445, endPoint y: 275, distance: 124.0
click at [445, 335] on div "Sep 29 MECHANICS of COM Lesson 120 • 2:00 PM • 55 min • Room 201 Wave Nature Of…" at bounding box center [709, 365] width 624 height 61
click at [508, 339] on li "Sep 29 MECHANICS of COM Lesson 120 • 2:00 PM • 55 min • Room 201 Wave Nature Of…" at bounding box center [709, 368] width 666 height 109
drag, startPoint x: 587, startPoint y: 274, endPoint x: 451, endPoint y: 277, distance: 135.7
click at [451, 335] on h6 "MECHANICS of COM" at bounding box center [543, 343] width 186 height 17
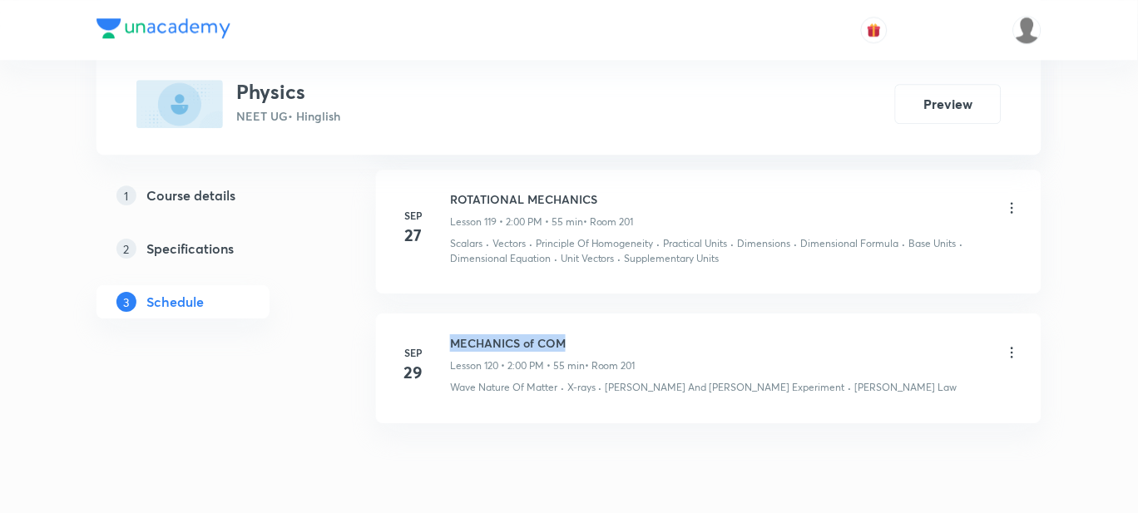
copy h6 "MECHANICS of COM"
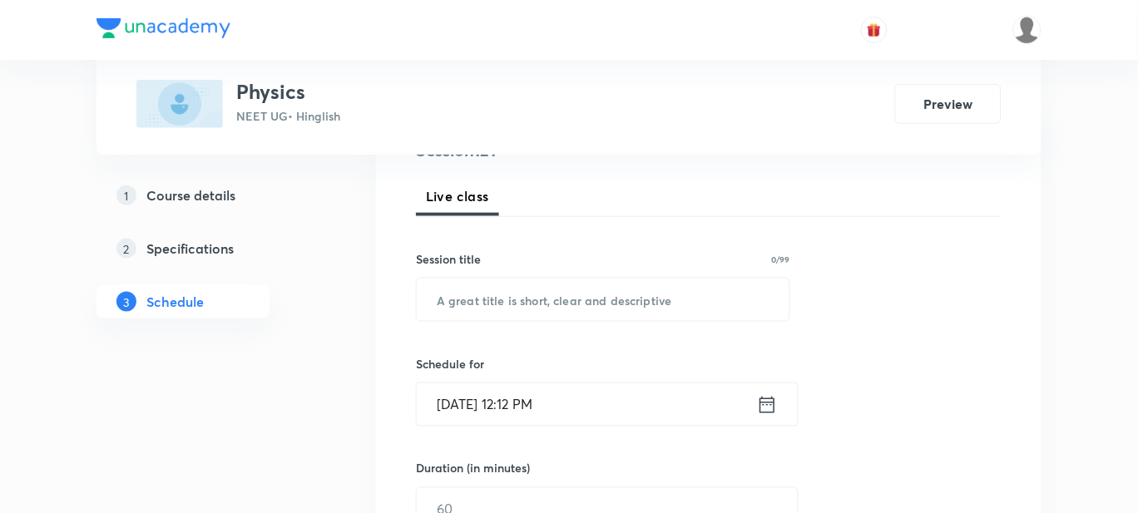
scroll to position [207, 0]
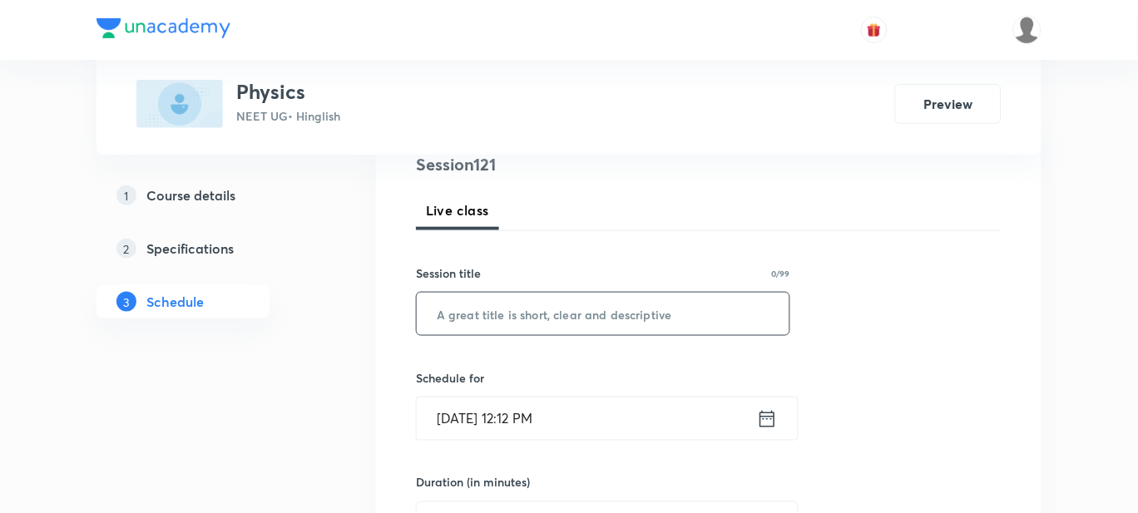
click at [429, 315] on input "text" at bounding box center [603, 314] width 373 height 42
paste input "MECHANICS of COM"
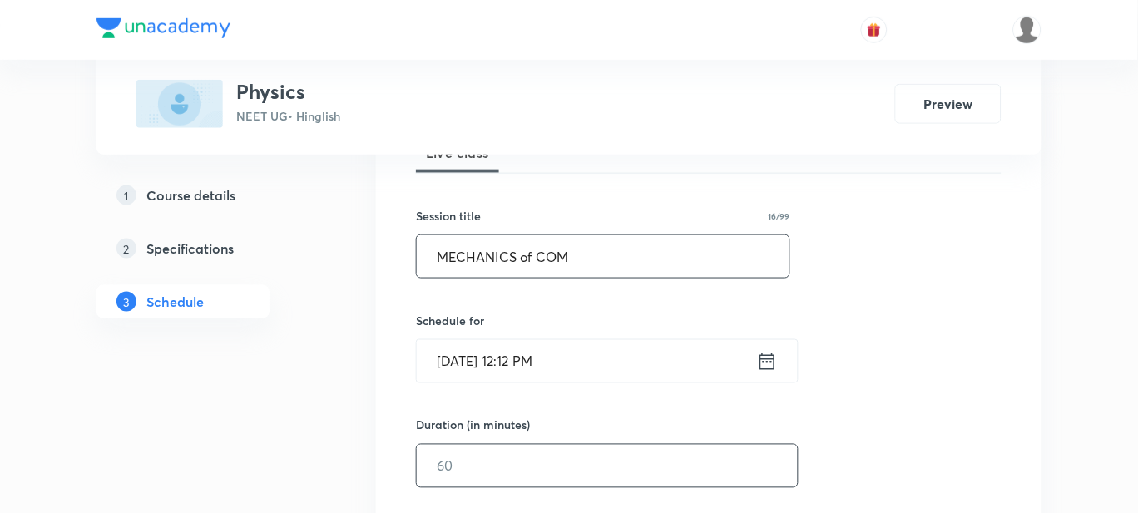
scroll to position [311, 0]
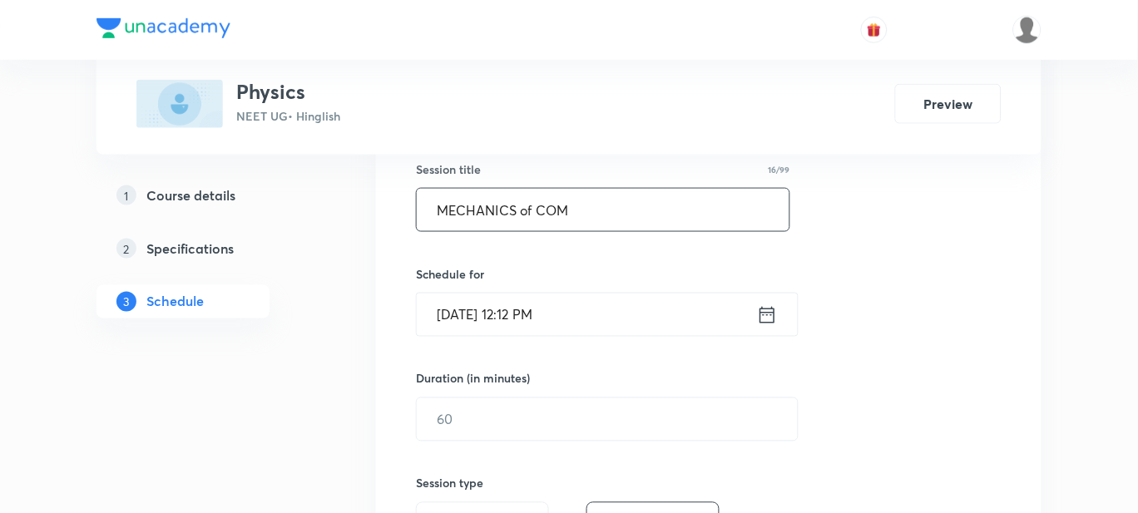
type input "MECHANICS of COM"
click at [612, 312] on input "Sep 30, 2025, 12:12 PM" at bounding box center [587, 315] width 340 height 42
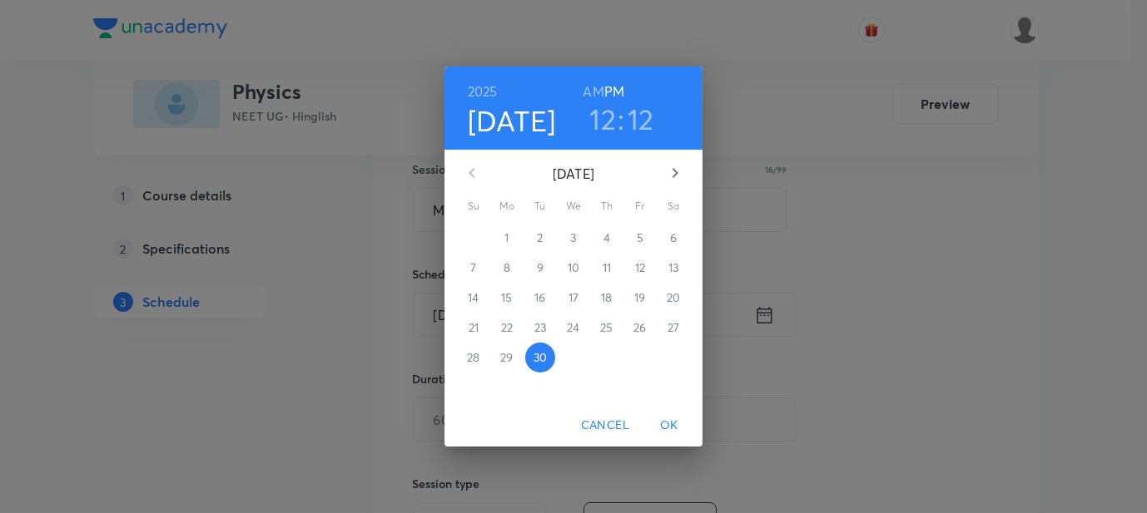
click at [609, 116] on h3 "12" at bounding box center [602, 119] width 27 height 35
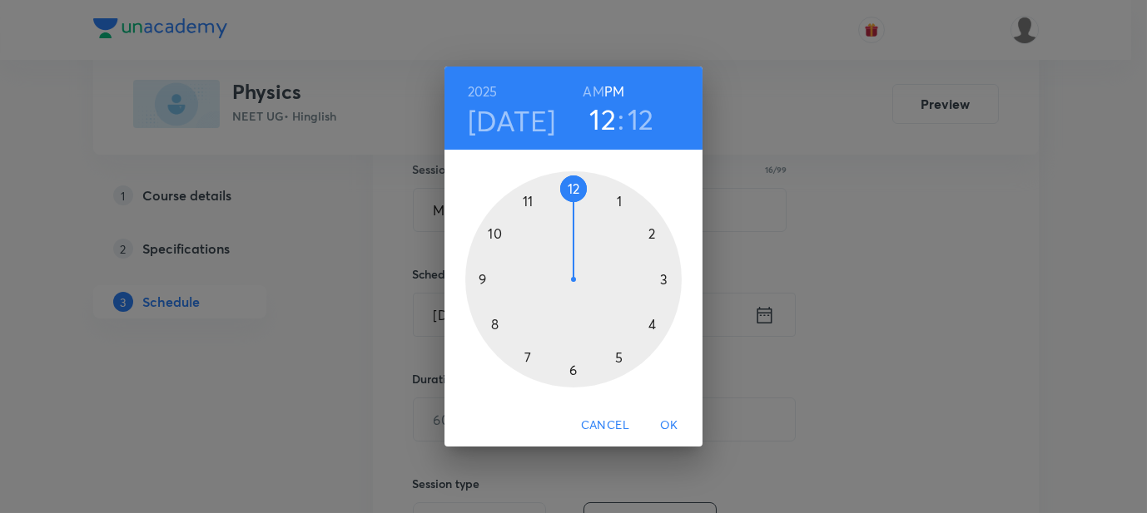
click at [656, 232] on div at bounding box center [573, 279] width 216 height 216
click at [576, 189] on div at bounding box center [573, 279] width 216 height 216
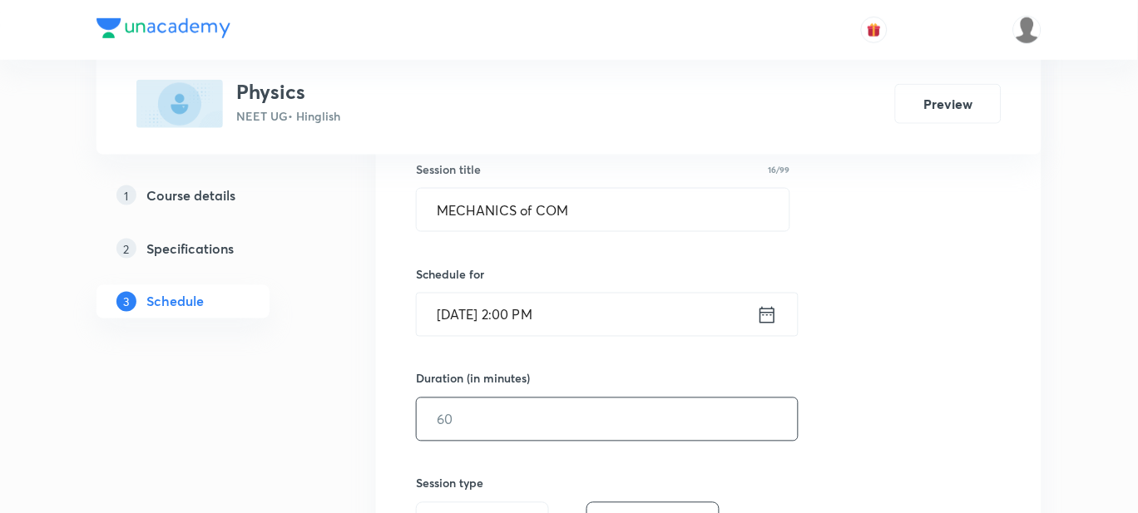
click at [451, 413] on input "text" at bounding box center [607, 420] width 381 height 42
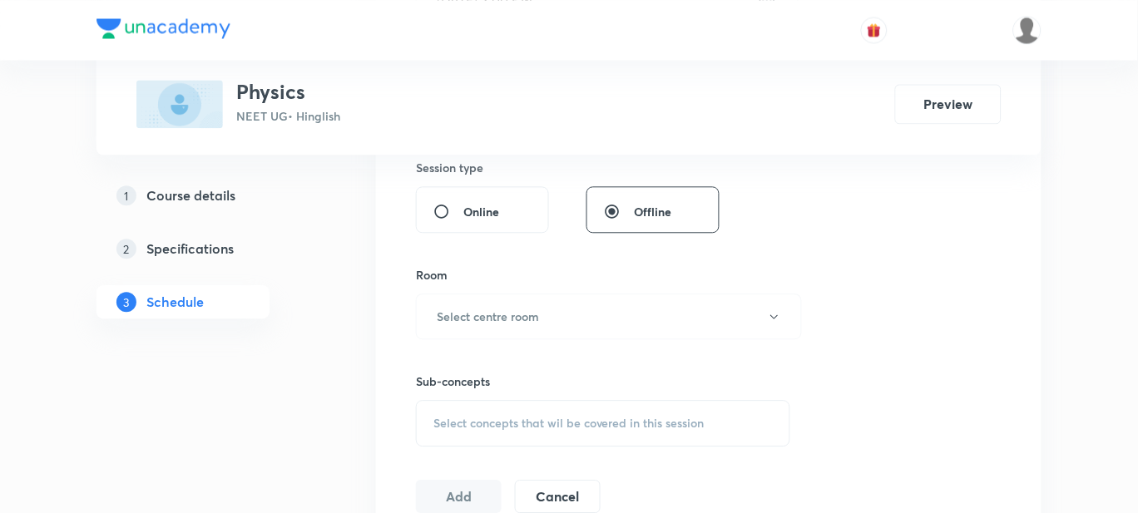
scroll to position [520, 0]
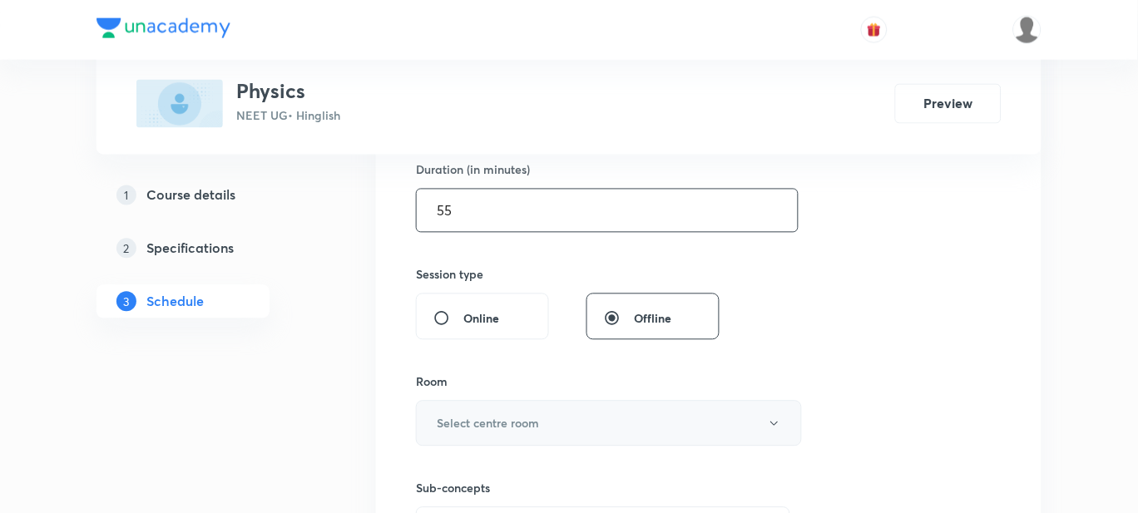
type input "55"
click at [463, 437] on button "Select centre room" at bounding box center [609, 424] width 386 height 46
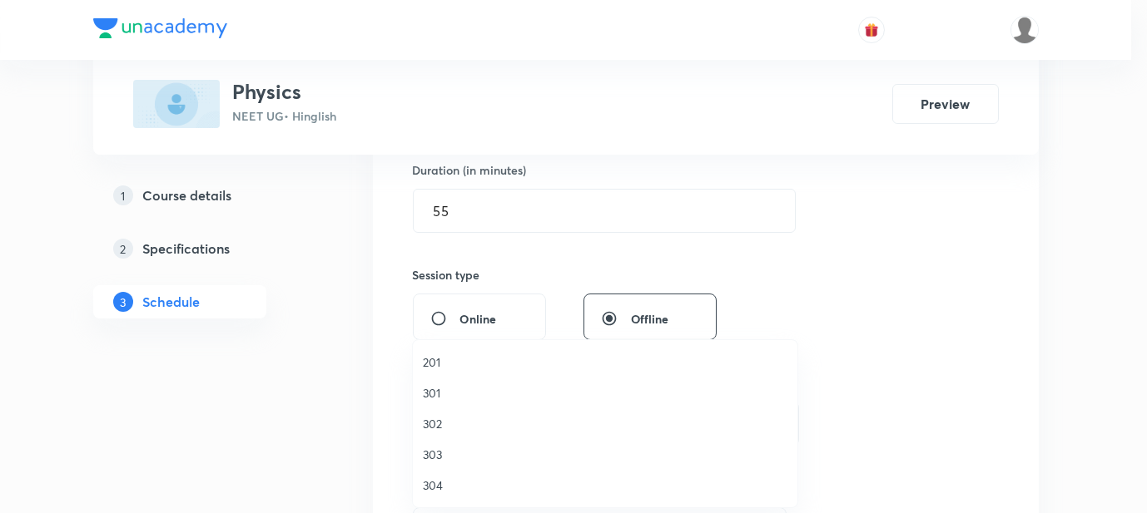
click at [442, 373] on li "201" at bounding box center [605, 362] width 384 height 31
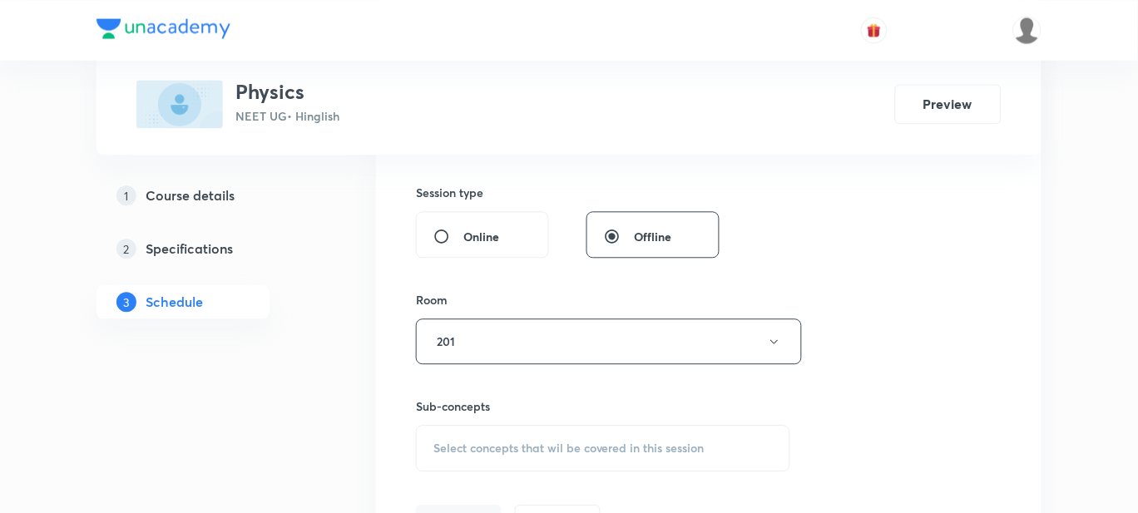
scroll to position [727, 0]
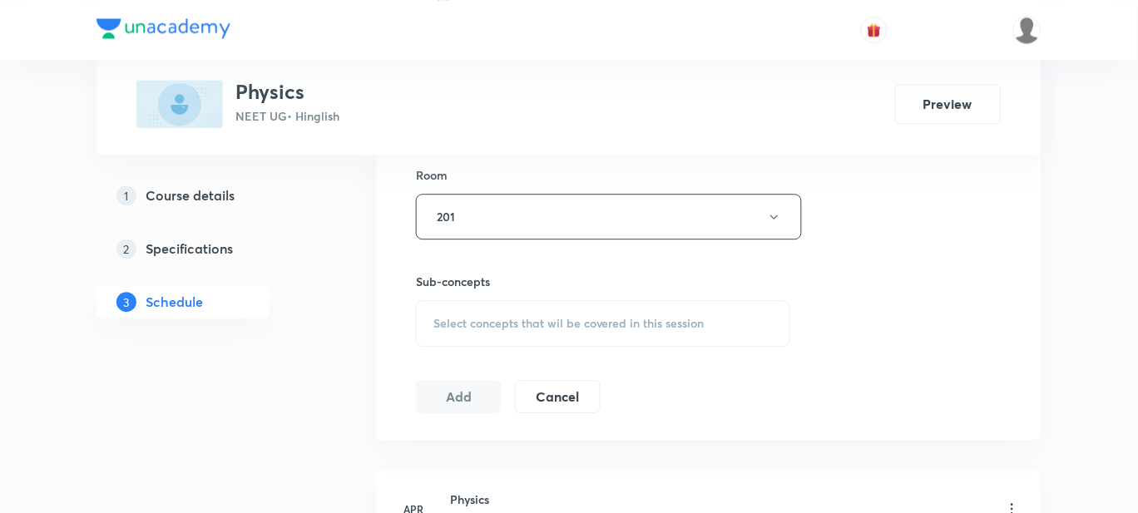
click at [483, 331] on div "Select concepts that wil be covered in this session" at bounding box center [603, 323] width 374 height 47
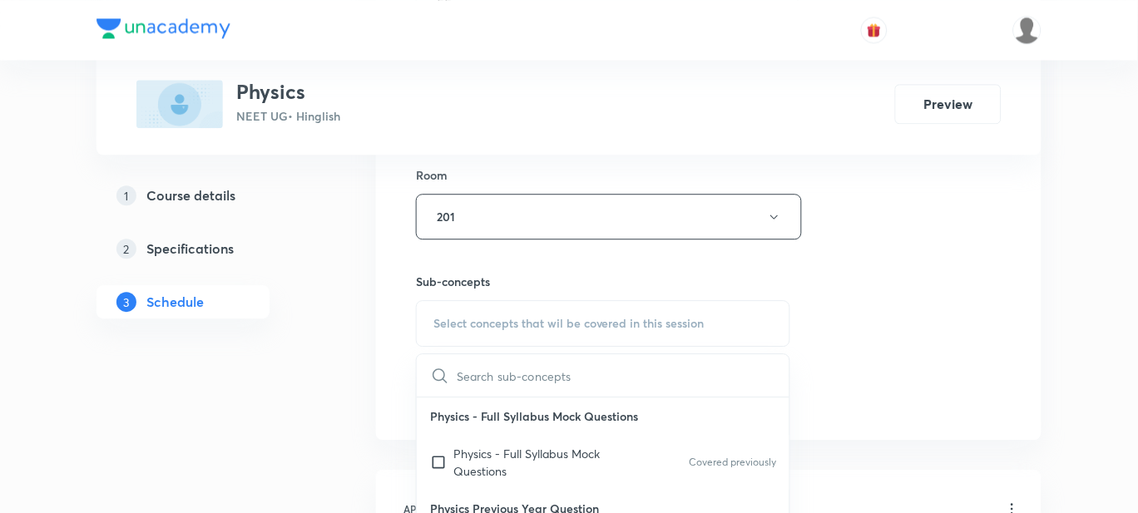
click at [518, 325] on span "Select concepts that wil be covered in this session" at bounding box center [569, 323] width 271 height 13
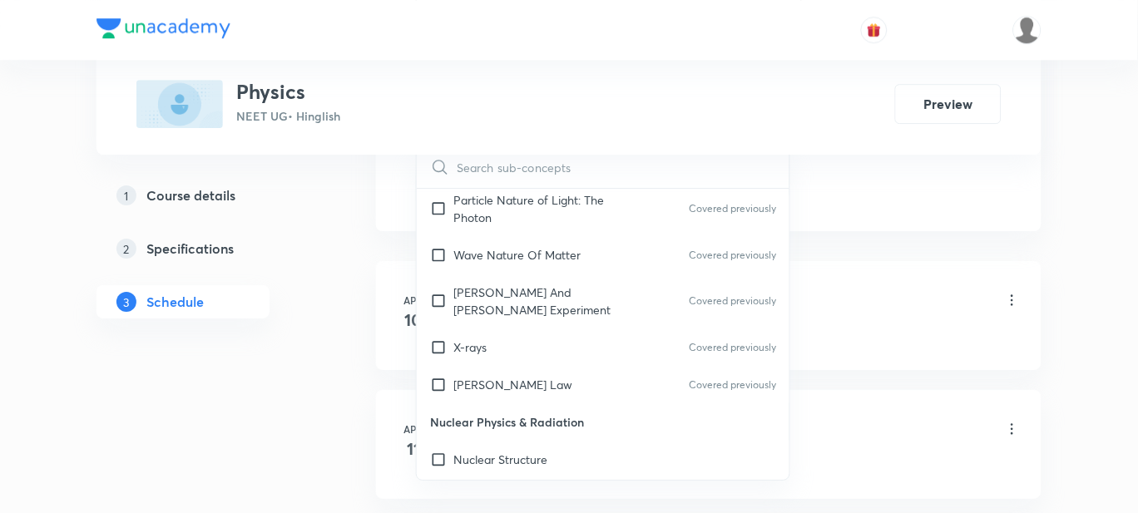
scroll to position [25170, 0]
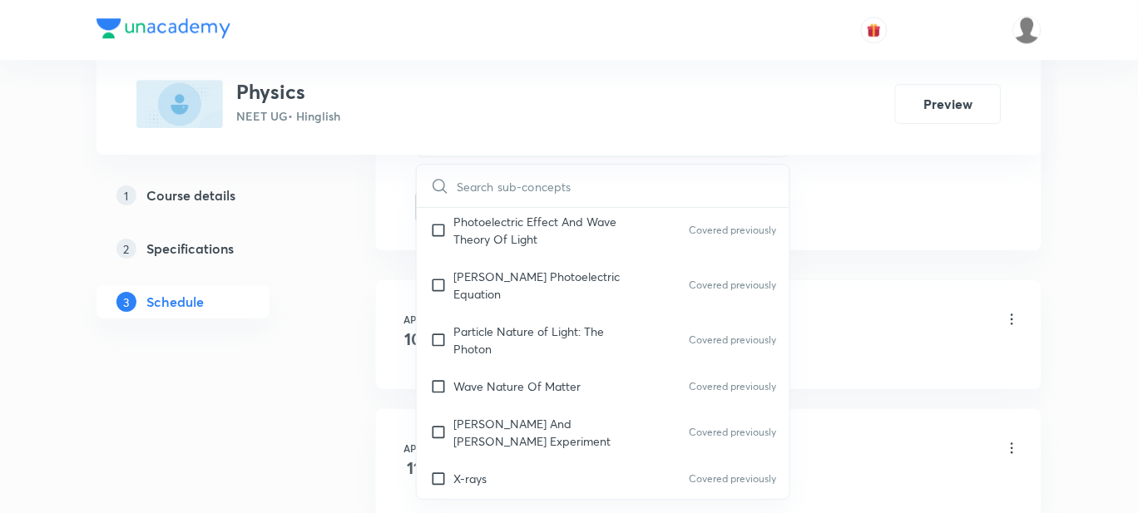
checkbox input "true"
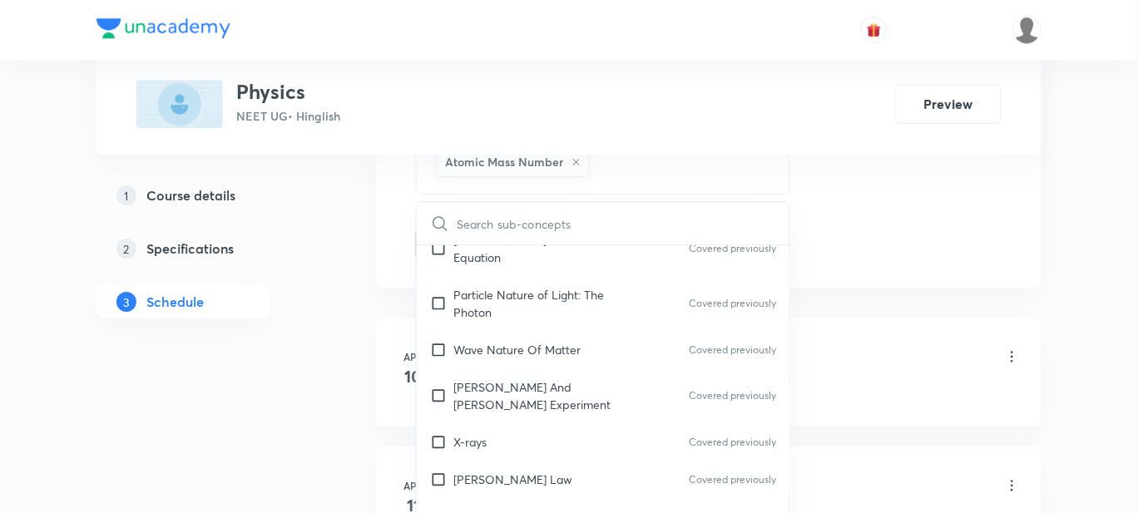
scroll to position [25274, 0]
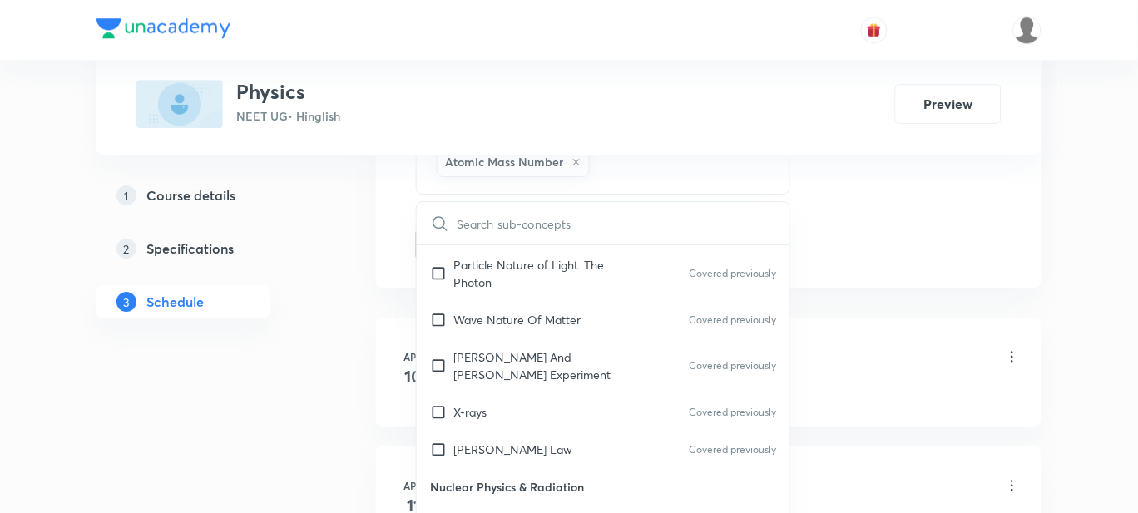
checkbox input "true"
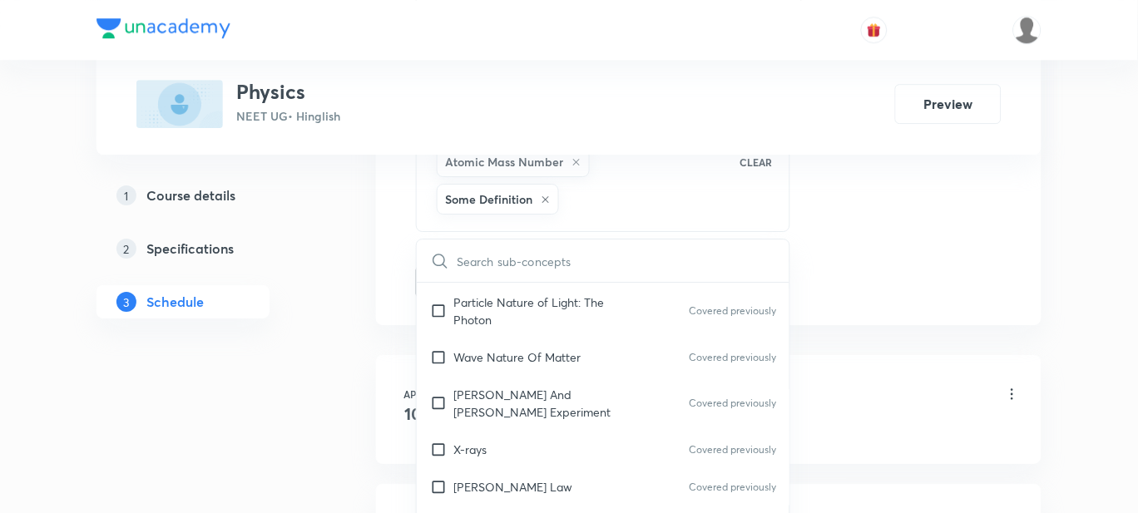
scroll to position [25378, 0]
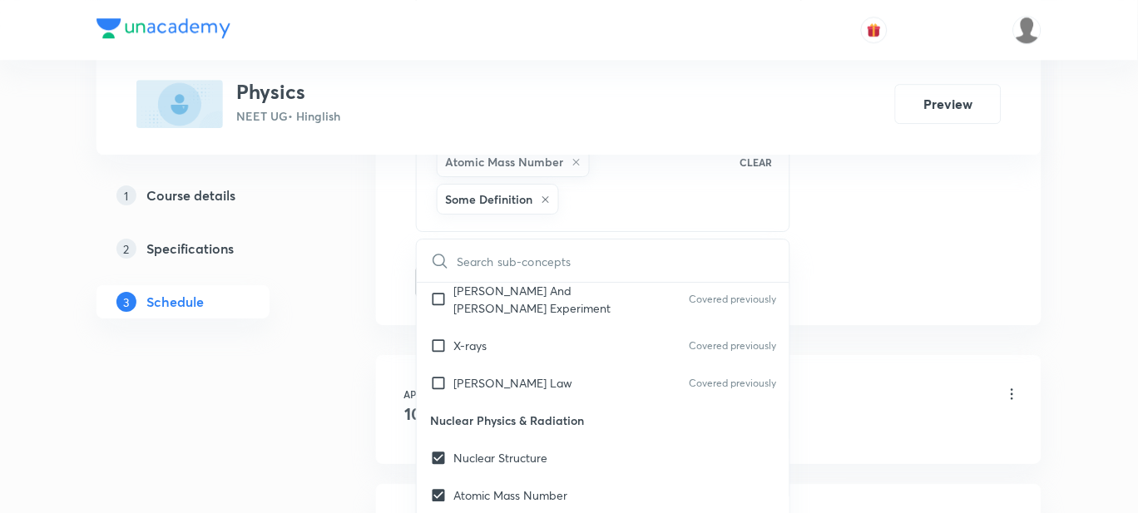
checkbox input "true"
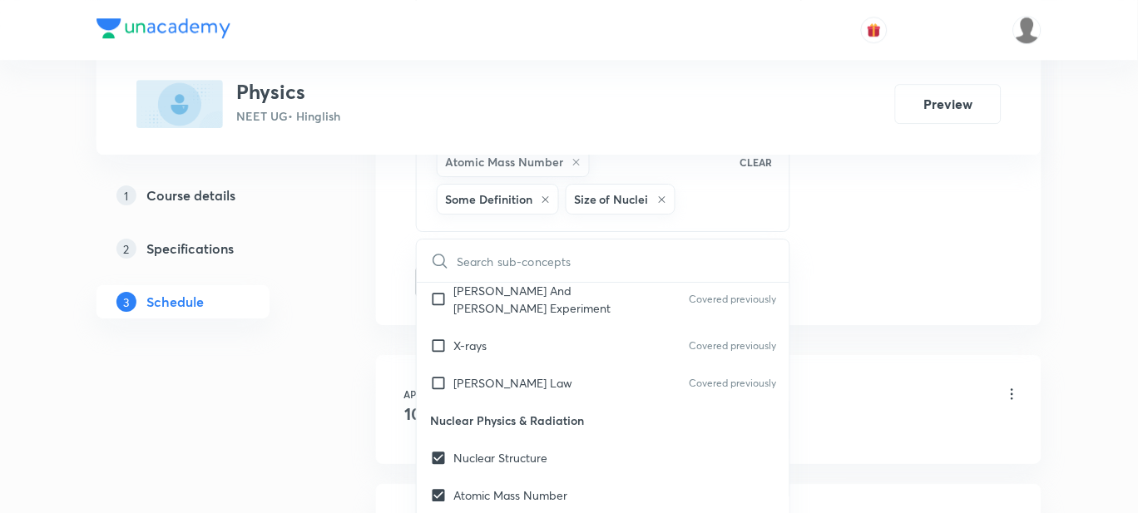
checkbox input "true"
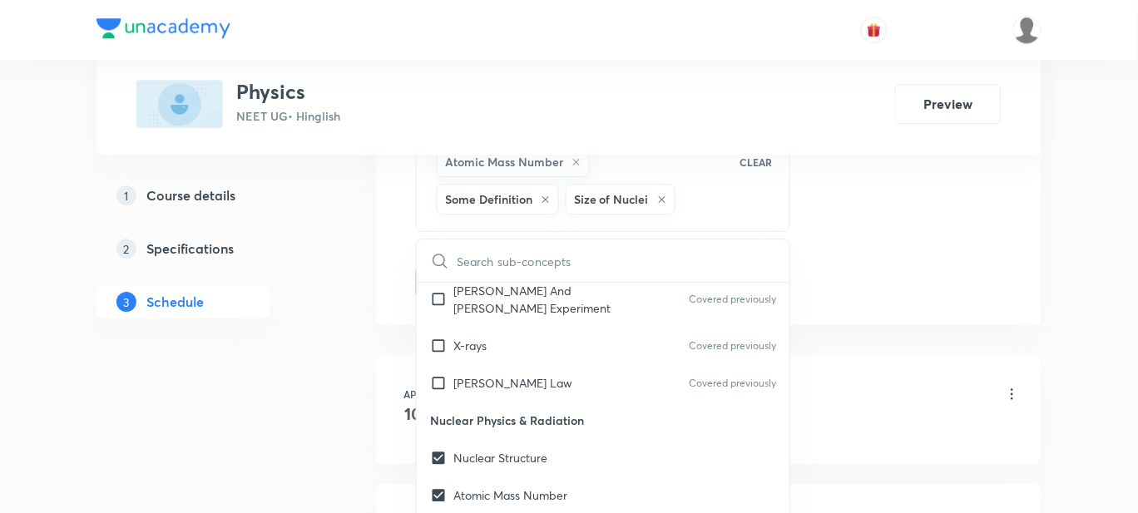
checkbox input "true"
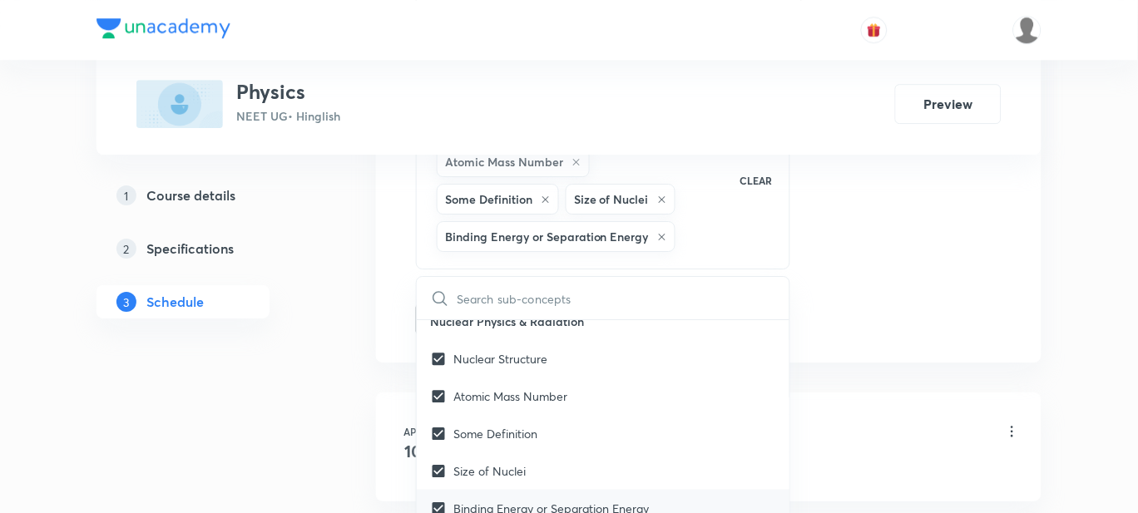
scroll to position [25482, 0]
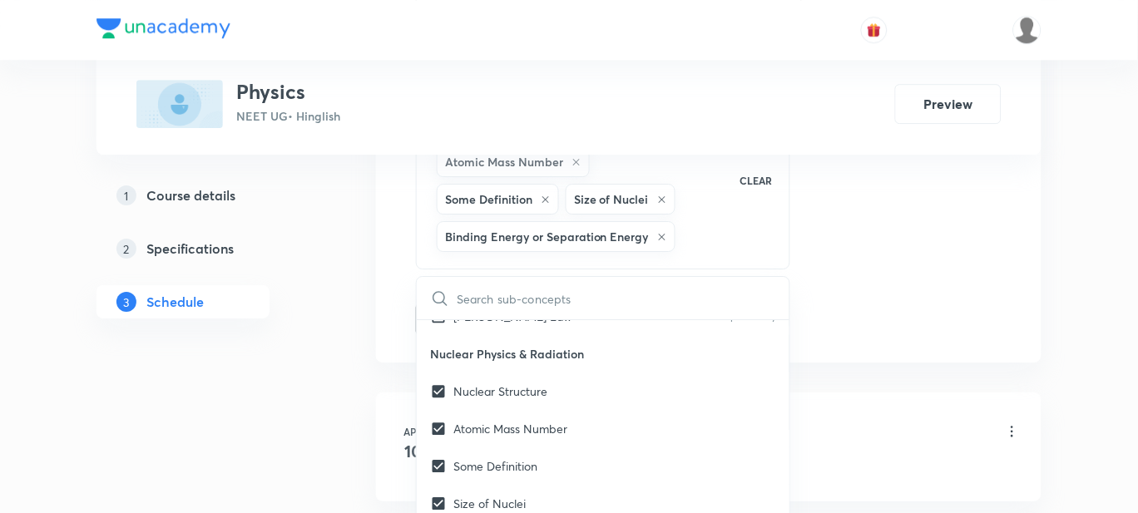
checkbox input "true"
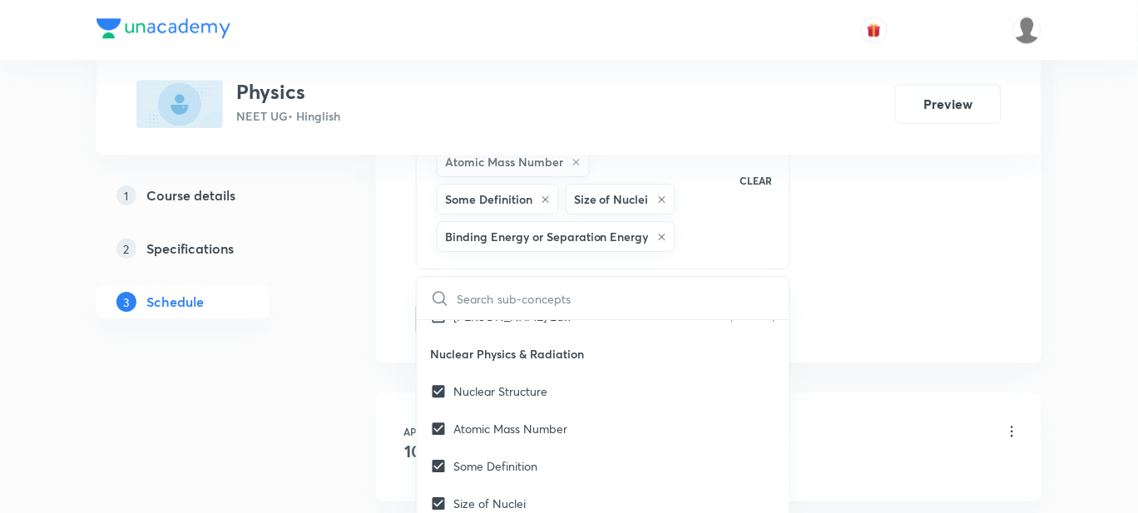
checkbox input "true"
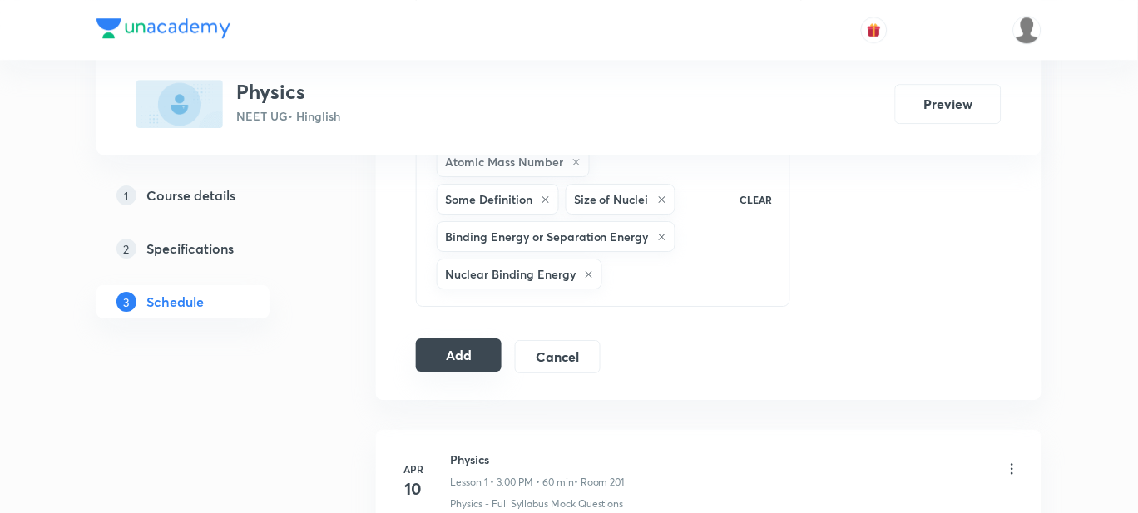
click at [424, 359] on button "Add" at bounding box center [459, 355] width 86 height 33
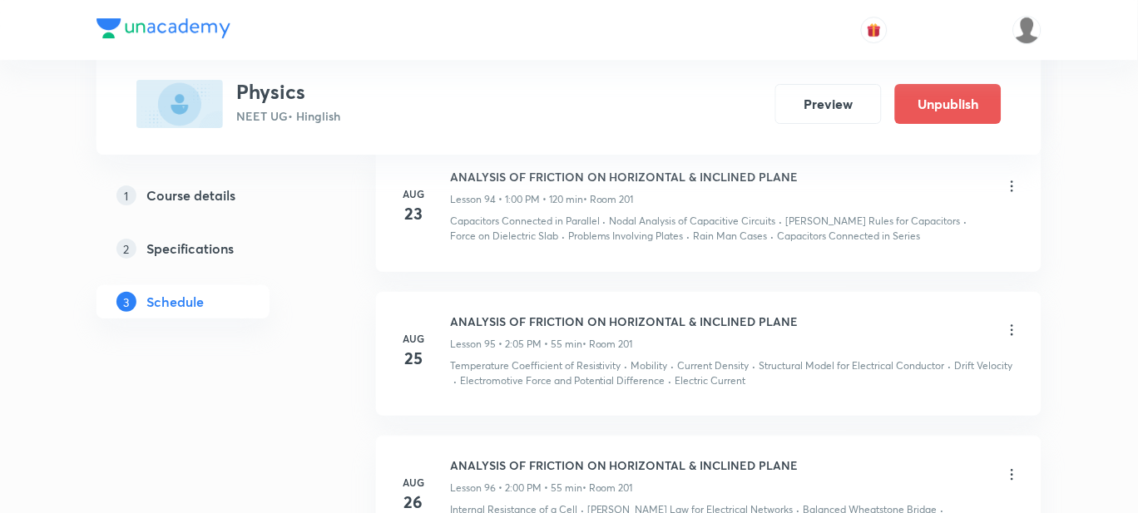
scroll to position [16996, 0]
